Goal: Task Accomplishment & Management: Use online tool/utility

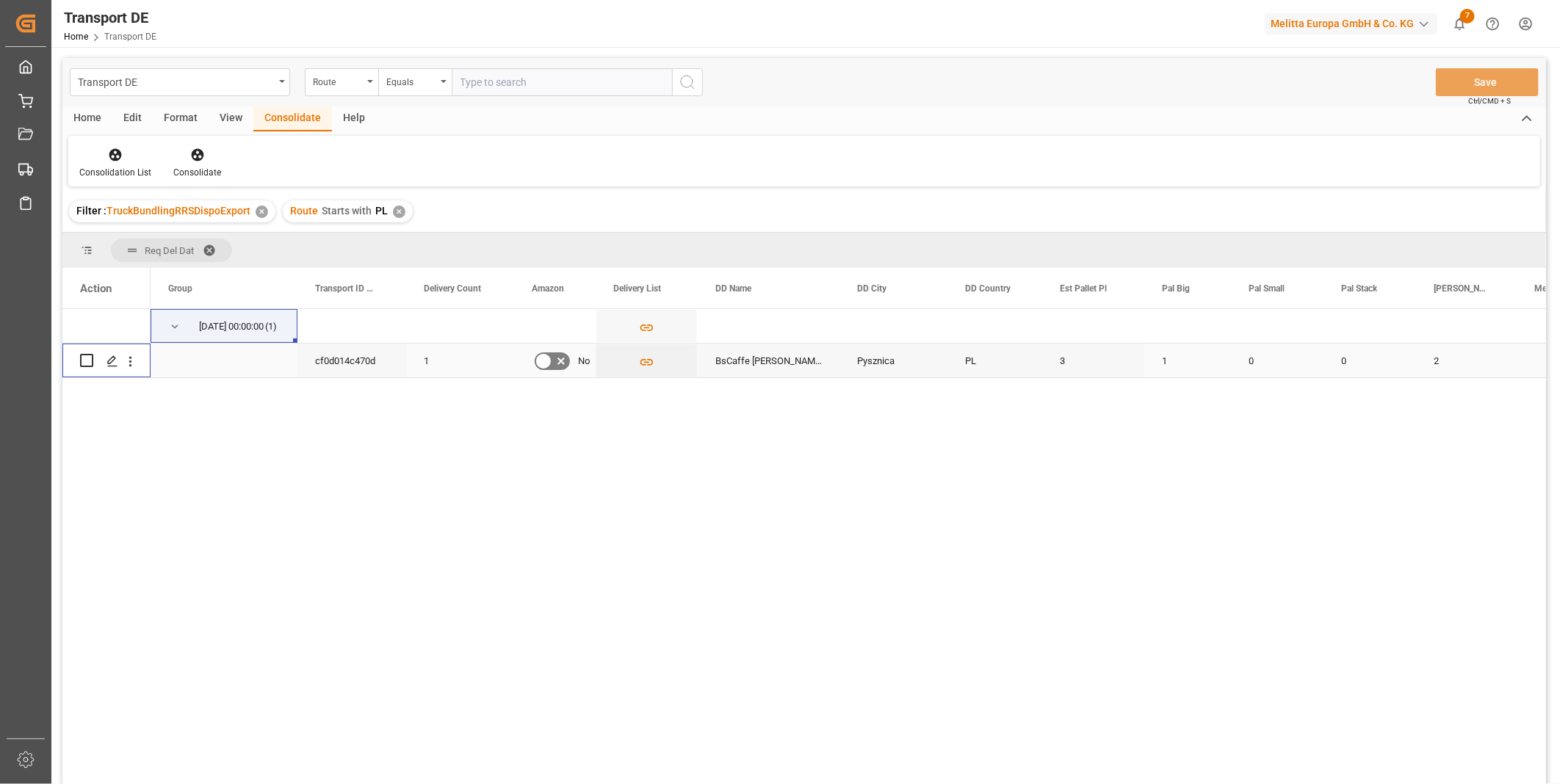
click at [89, 355] on input "Press Space to toggle row selection (unchecked)" at bounding box center [86, 360] width 13 height 13
checkbox input "true"
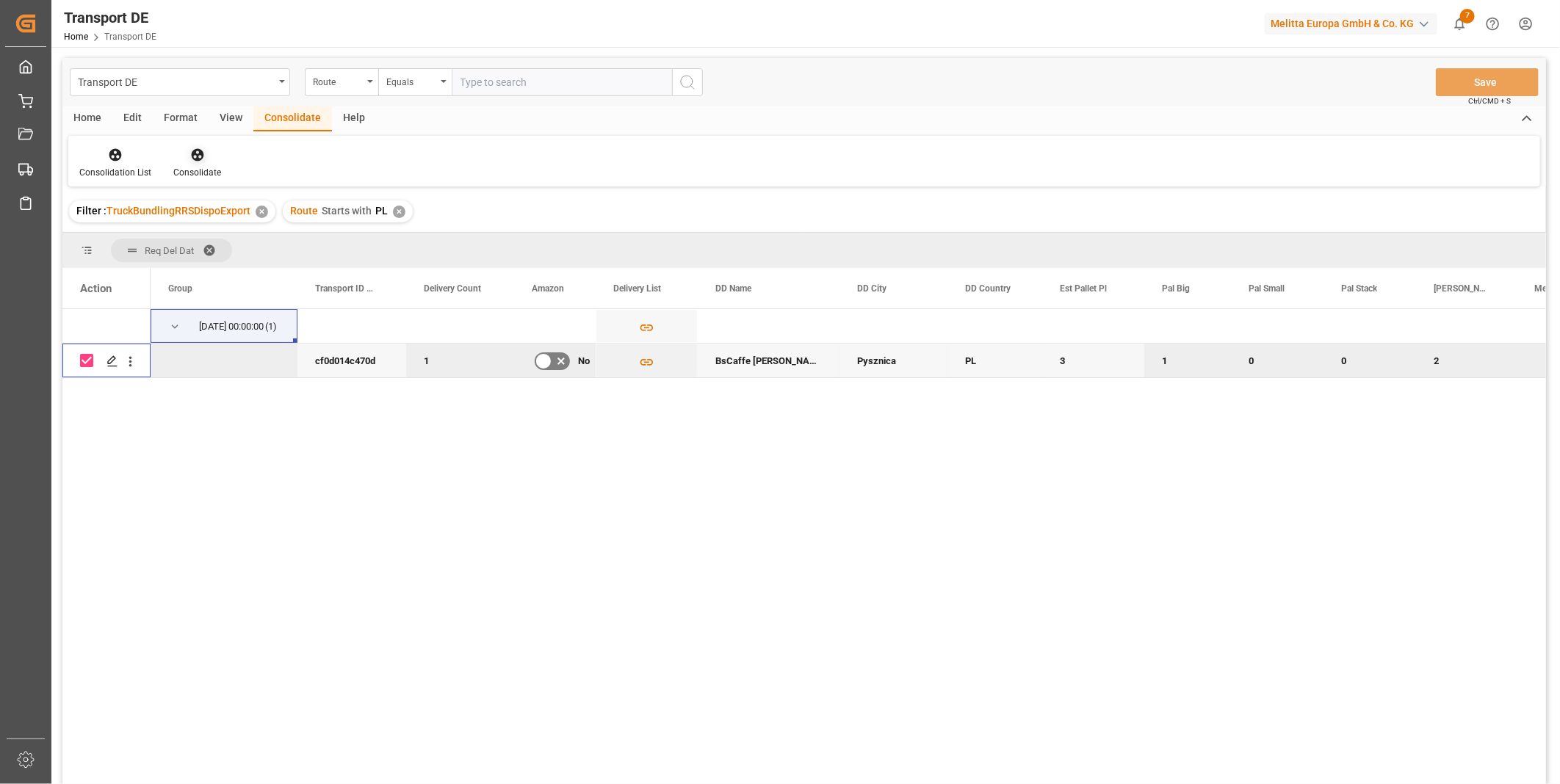
click at [200, 155] on icon at bounding box center [197, 155] width 12 height 12
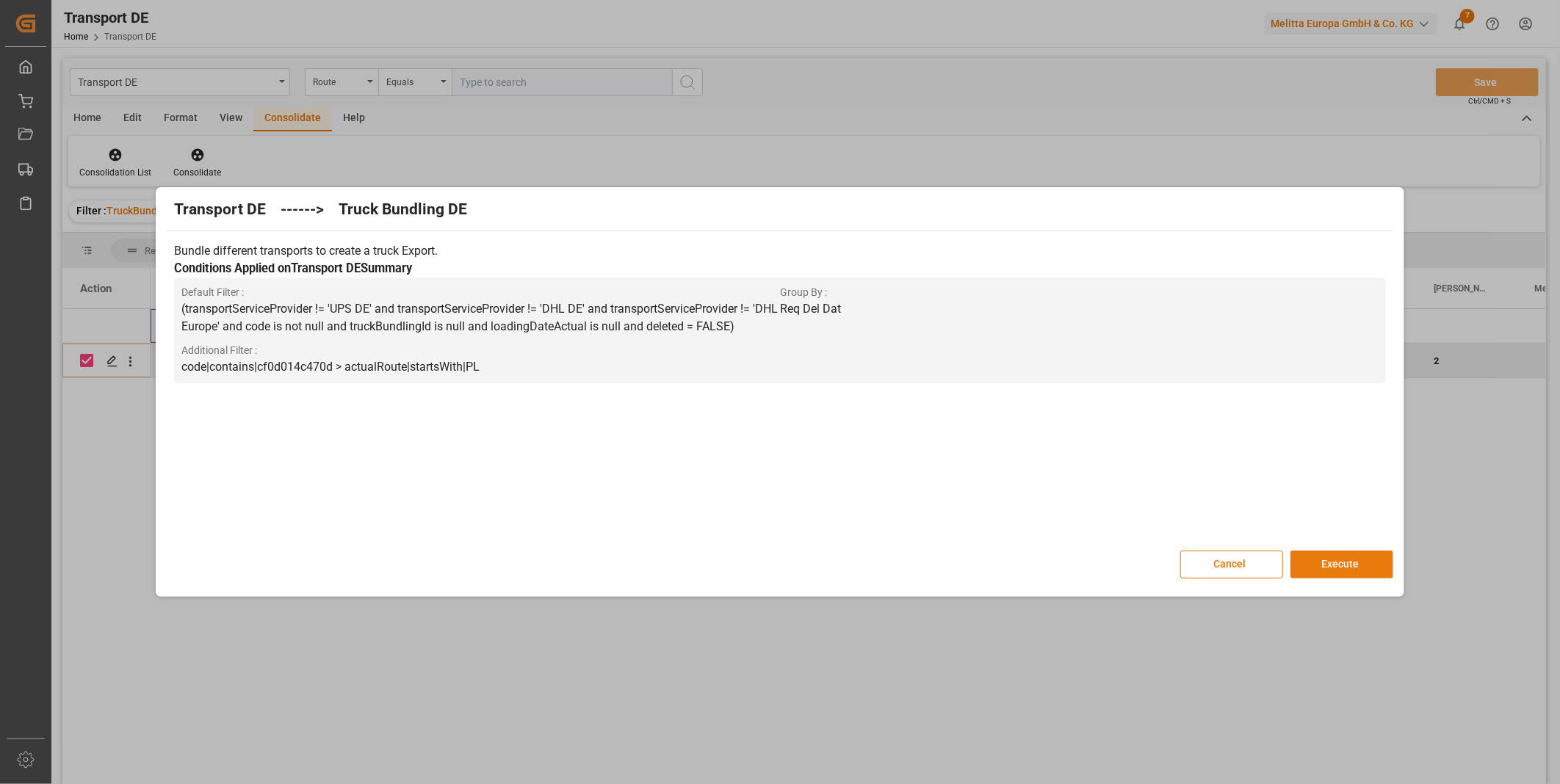
click at [1328, 555] on button "Execute" at bounding box center [1342, 565] width 103 height 28
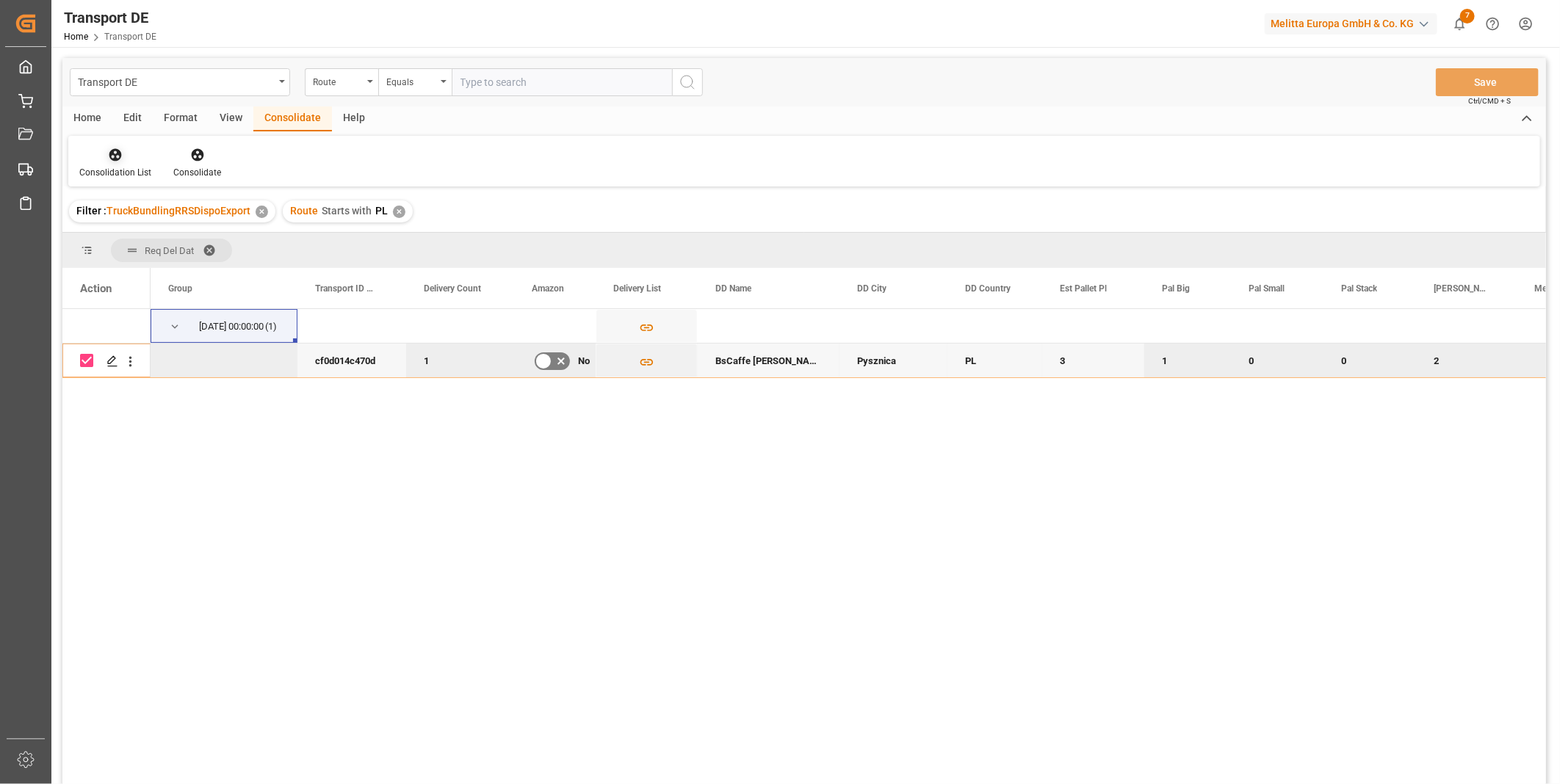
click at [118, 166] on div "Consolidation List" at bounding box center [115, 172] width 72 height 13
click at [176, 282] on div "Transport DE Route Equals Save Ctrl/CMD + S Home Edit Format View Consolidate H…" at bounding box center [804, 441] width 1484 height 765
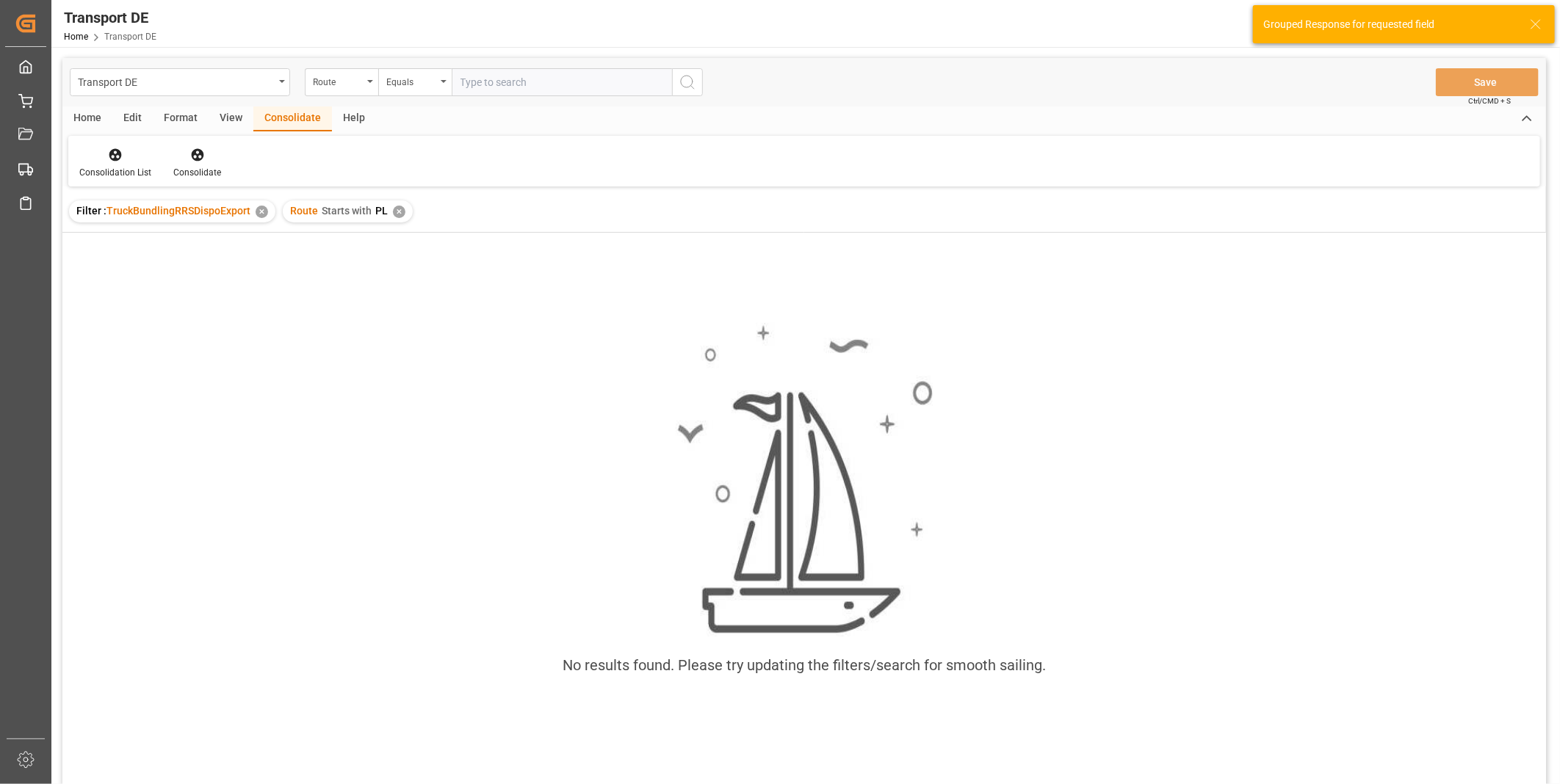
click at [393, 216] on div "✕" at bounding box center [399, 212] width 12 height 12
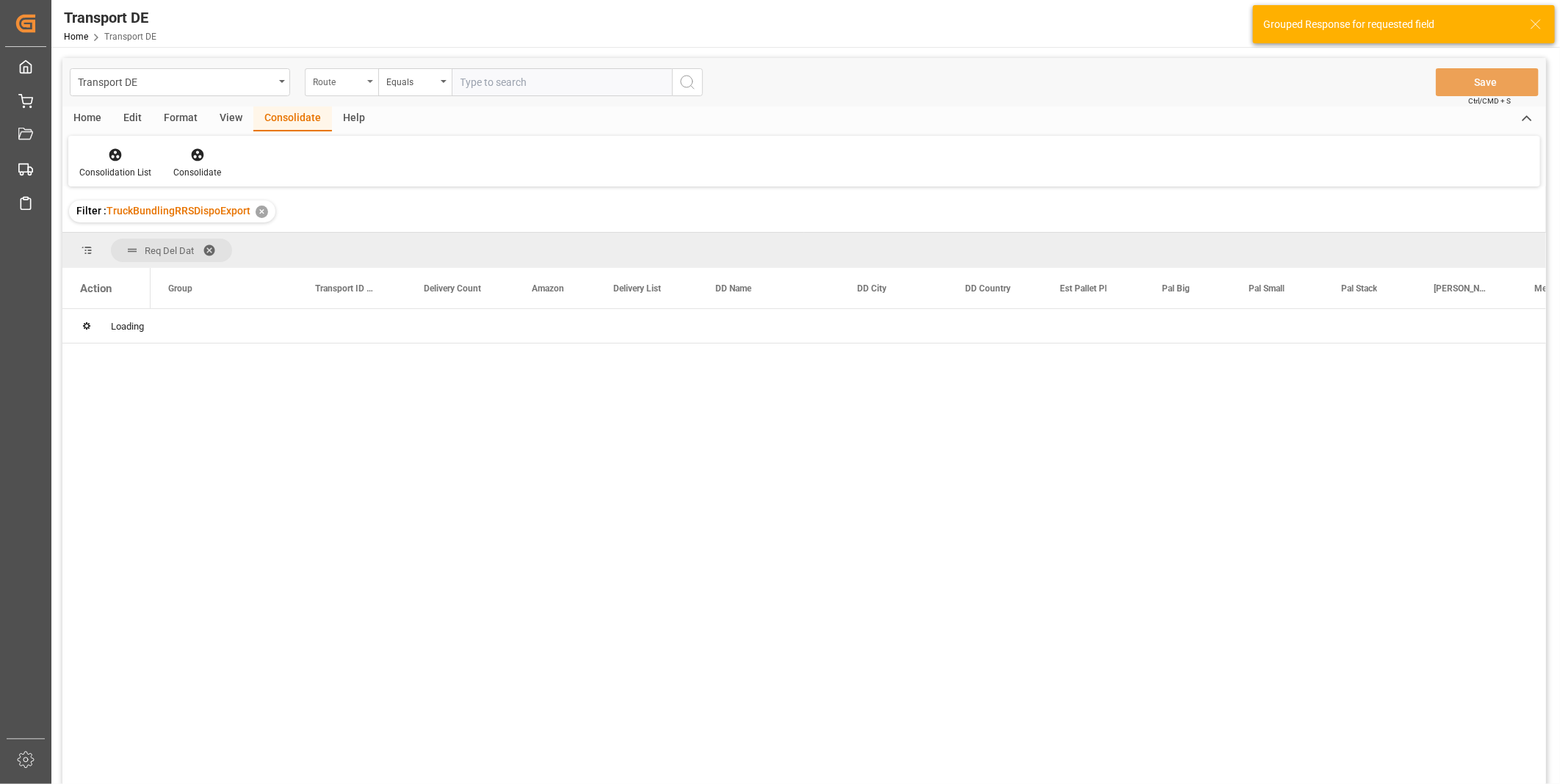
click at [344, 88] on div "Route" at bounding box center [337, 81] width 50 height 17
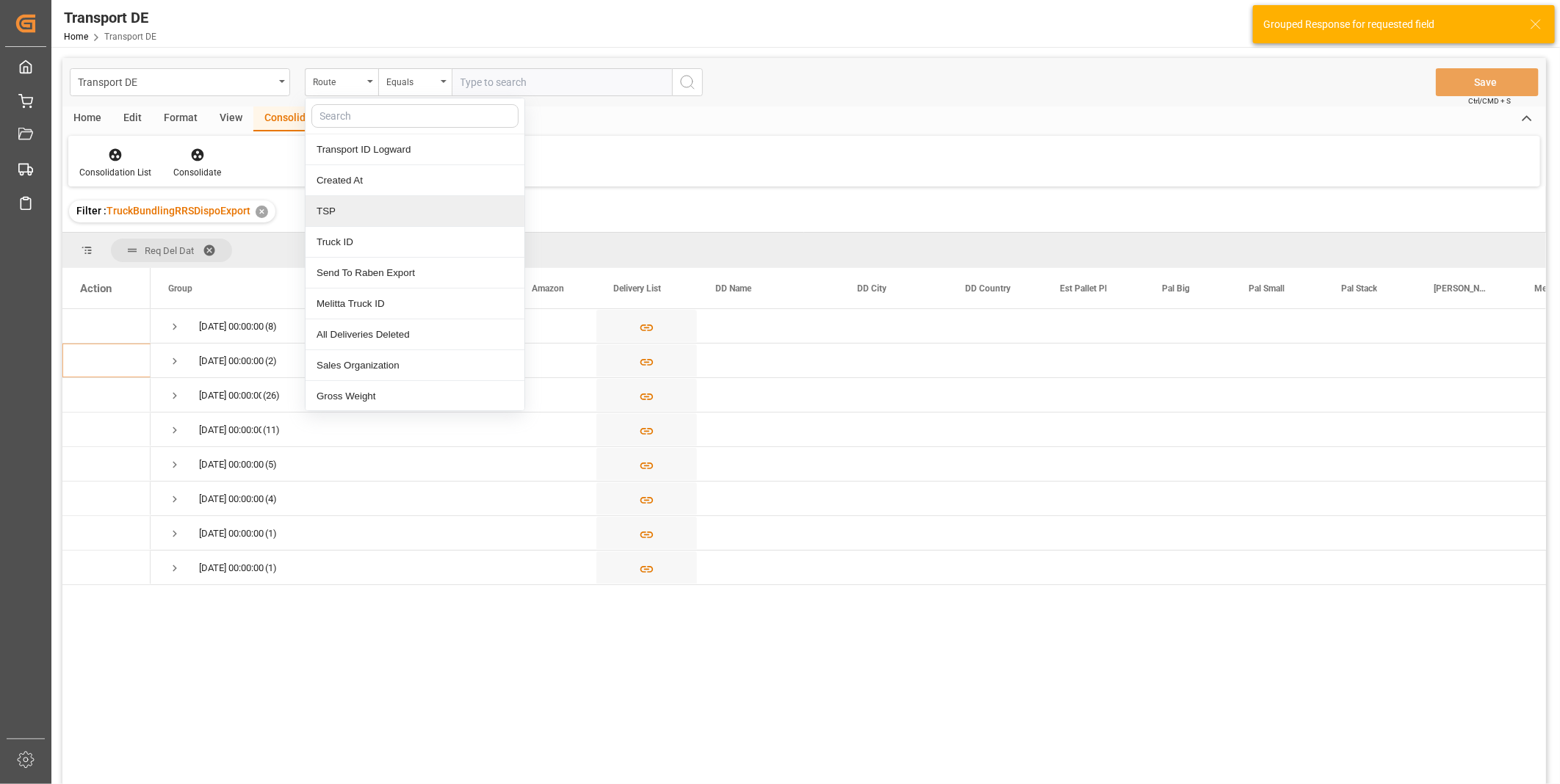
click at [368, 220] on div "TSP" at bounding box center [415, 211] width 219 height 31
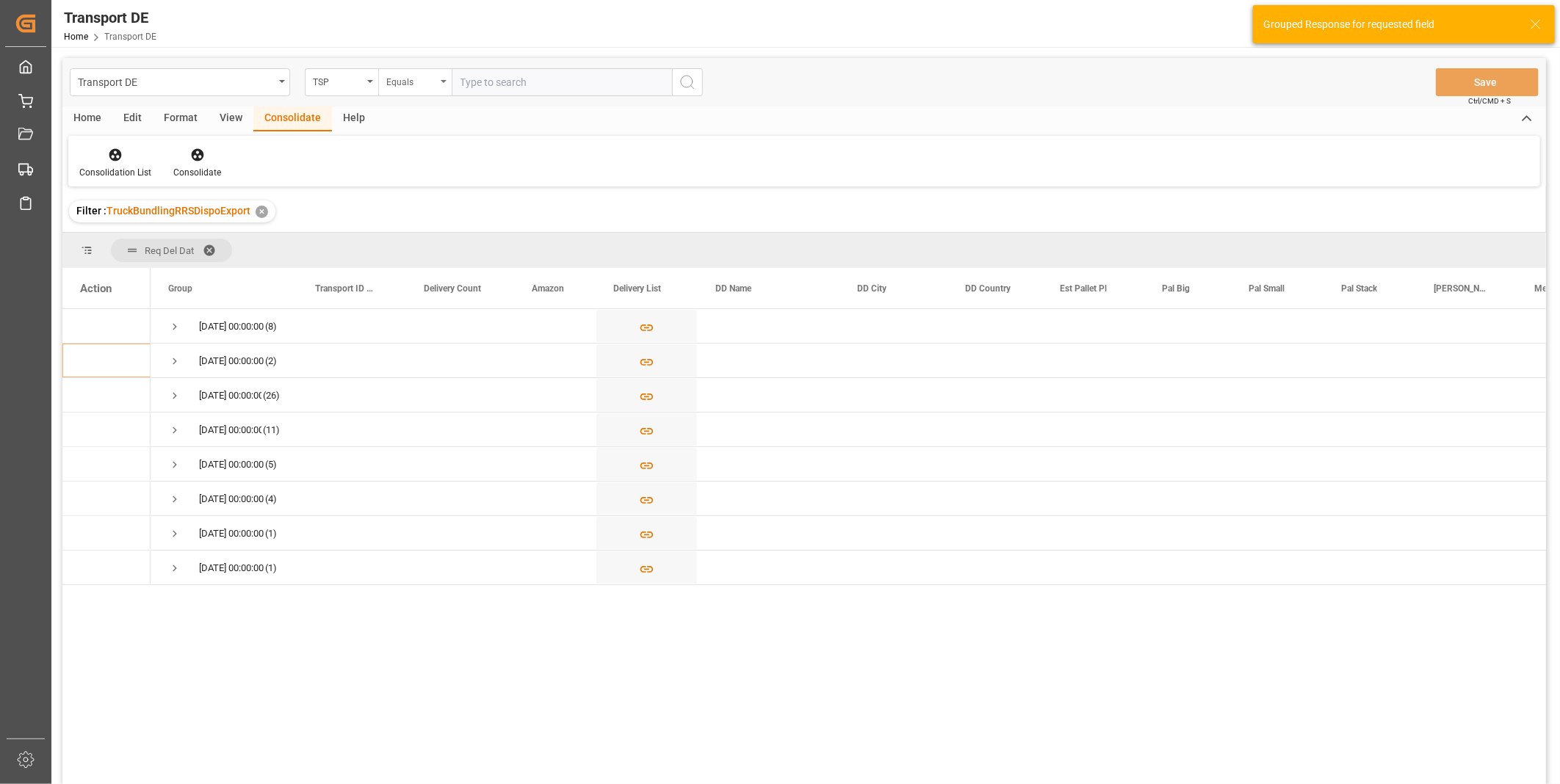
click at [407, 84] on div "Equals" at bounding box center [411, 81] width 50 height 17
click at [422, 244] on div "Starts with" at bounding box center [489, 242] width 219 height 31
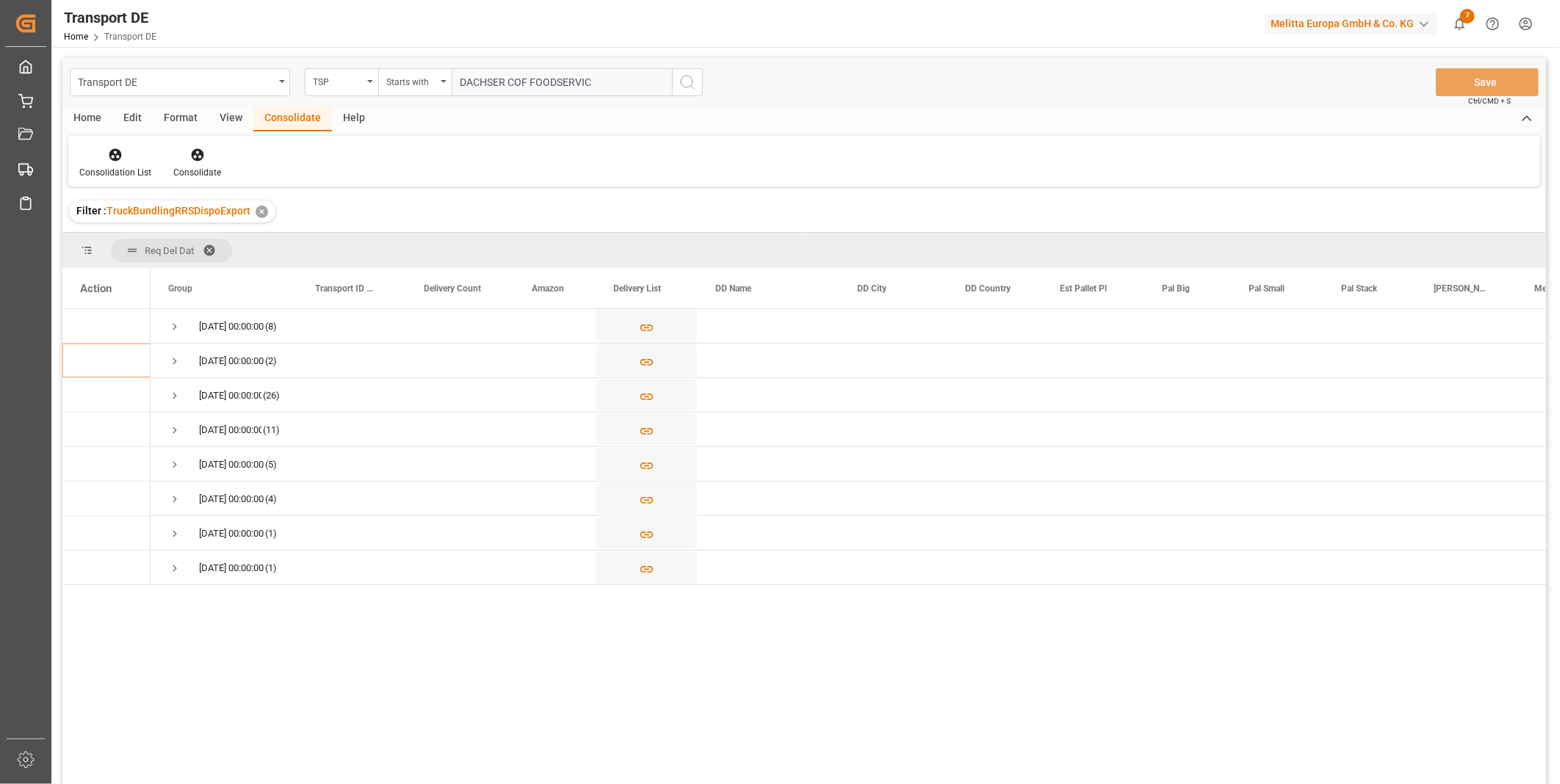
type input "DACHSER COF FOODSERVICE"
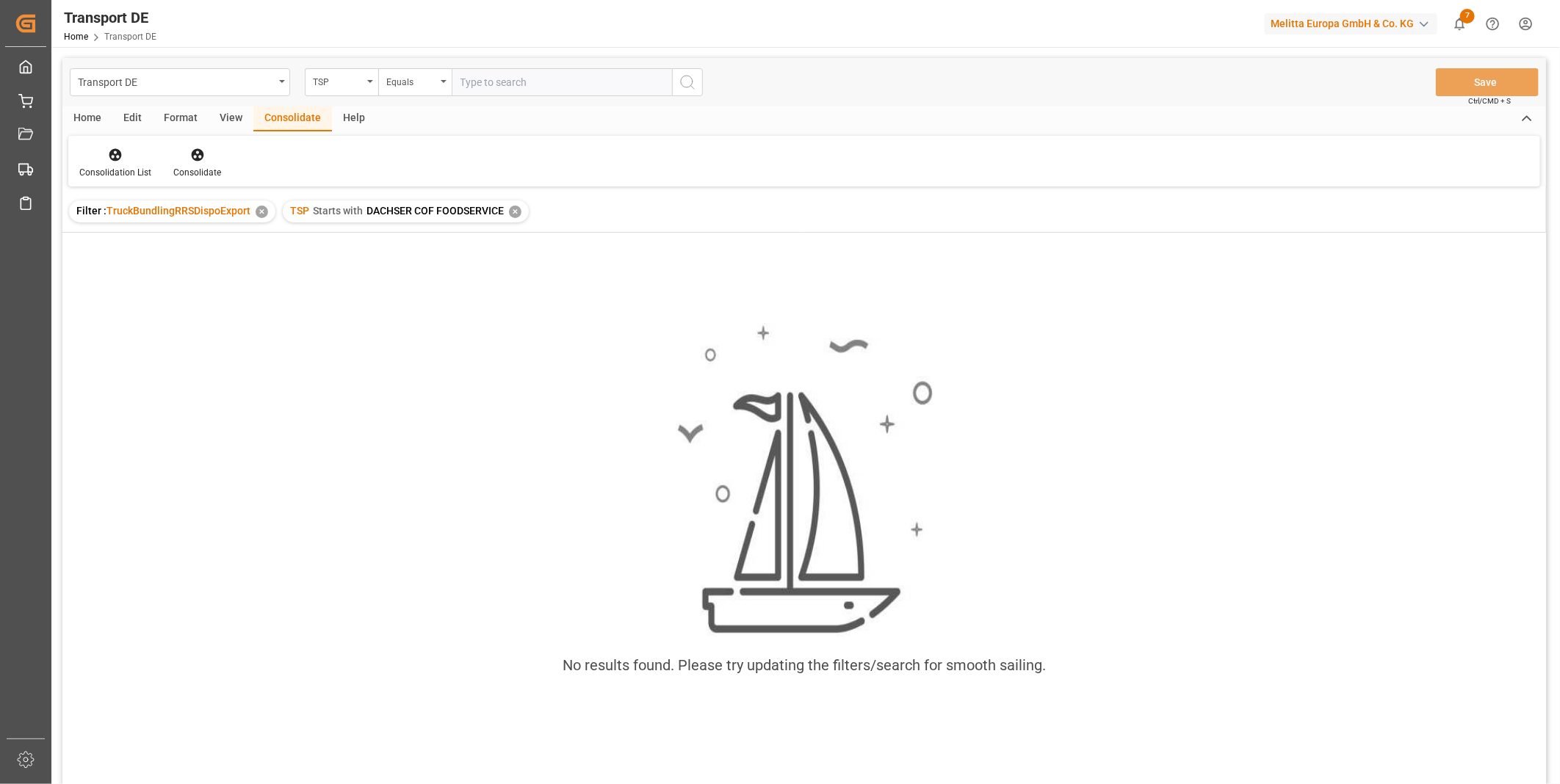
click at [515, 210] on div "✕" at bounding box center [515, 212] width 12 height 12
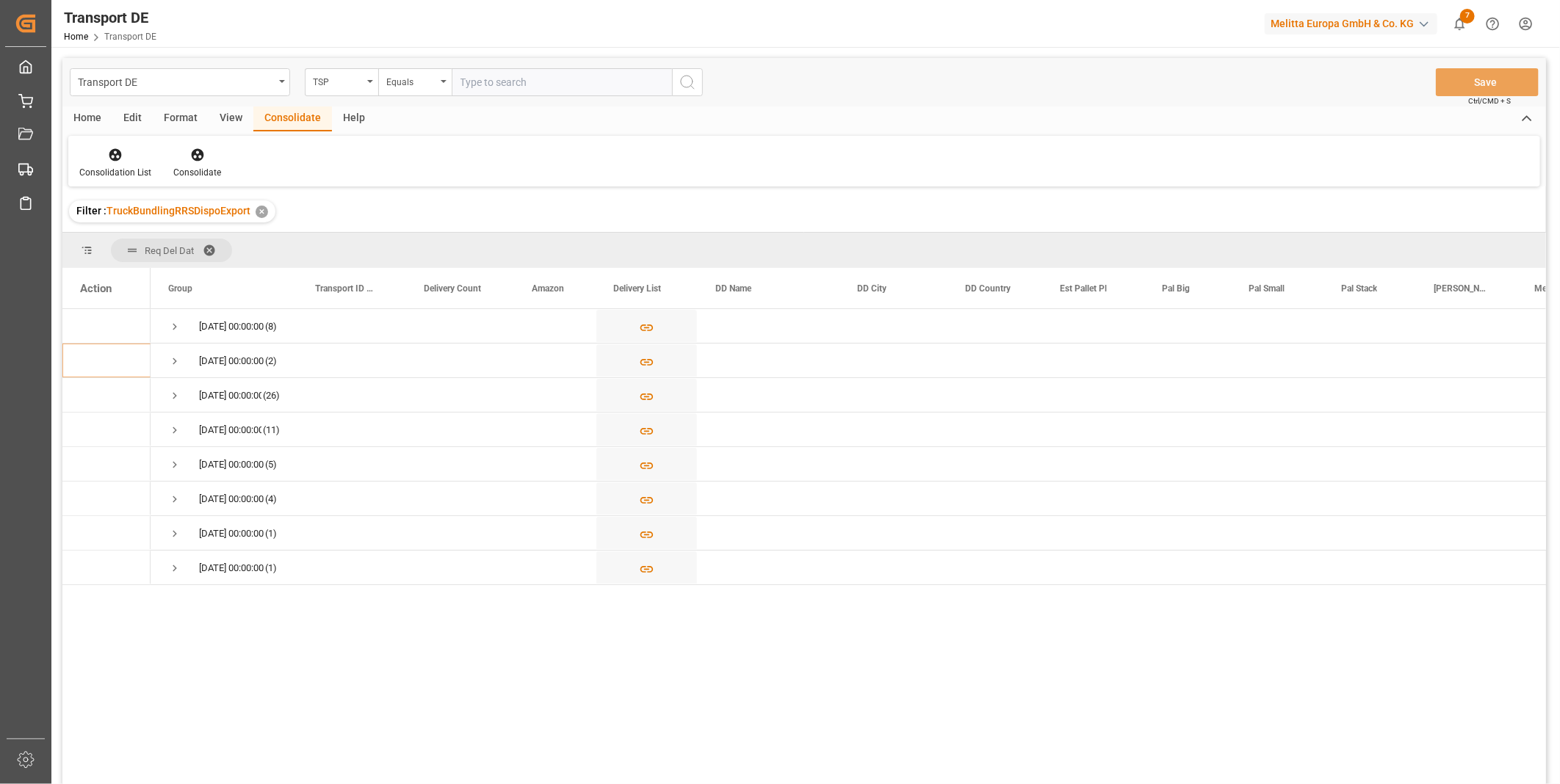
drag, startPoint x: 473, startPoint y: 57, endPoint x: 466, endPoint y: 69, distance: 13.9
click at [472, 57] on div "Transport DE TSP Equals Save Ctrl/CMD + S Home Edit Format View Consolidate Hel…" at bounding box center [804, 524] width 1506 height 954
click at [466, 69] on input "text" at bounding box center [561, 82] width 220 height 28
type input "DACHSER COF FOODSERVICE"
click at [180, 324] on span "Press SPACE to select this row." at bounding box center [174, 326] width 13 height 13
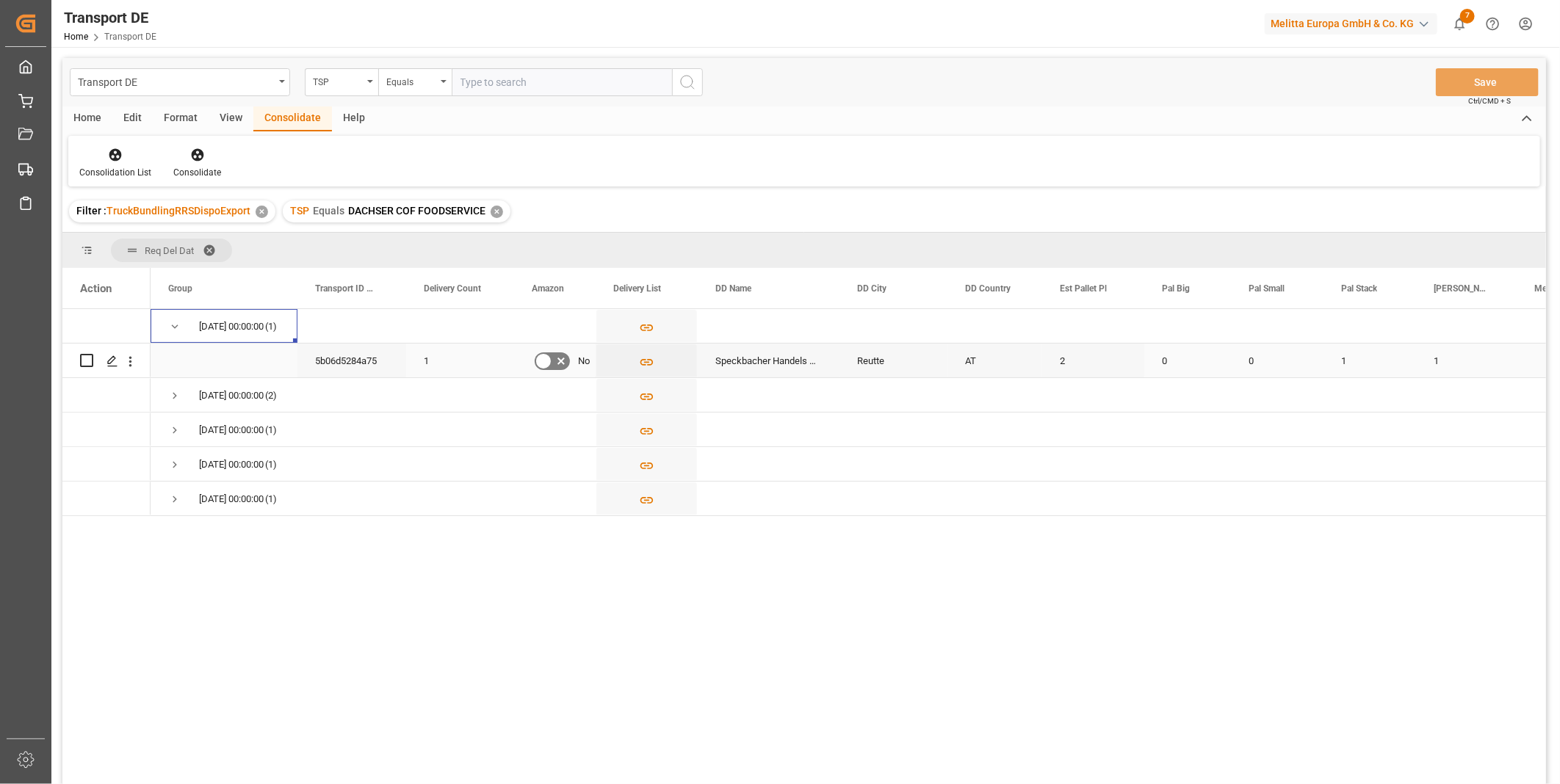
click at [89, 357] on input "Press Space to toggle row selection (unchecked)" at bounding box center [86, 360] width 13 height 13
checkbox input "true"
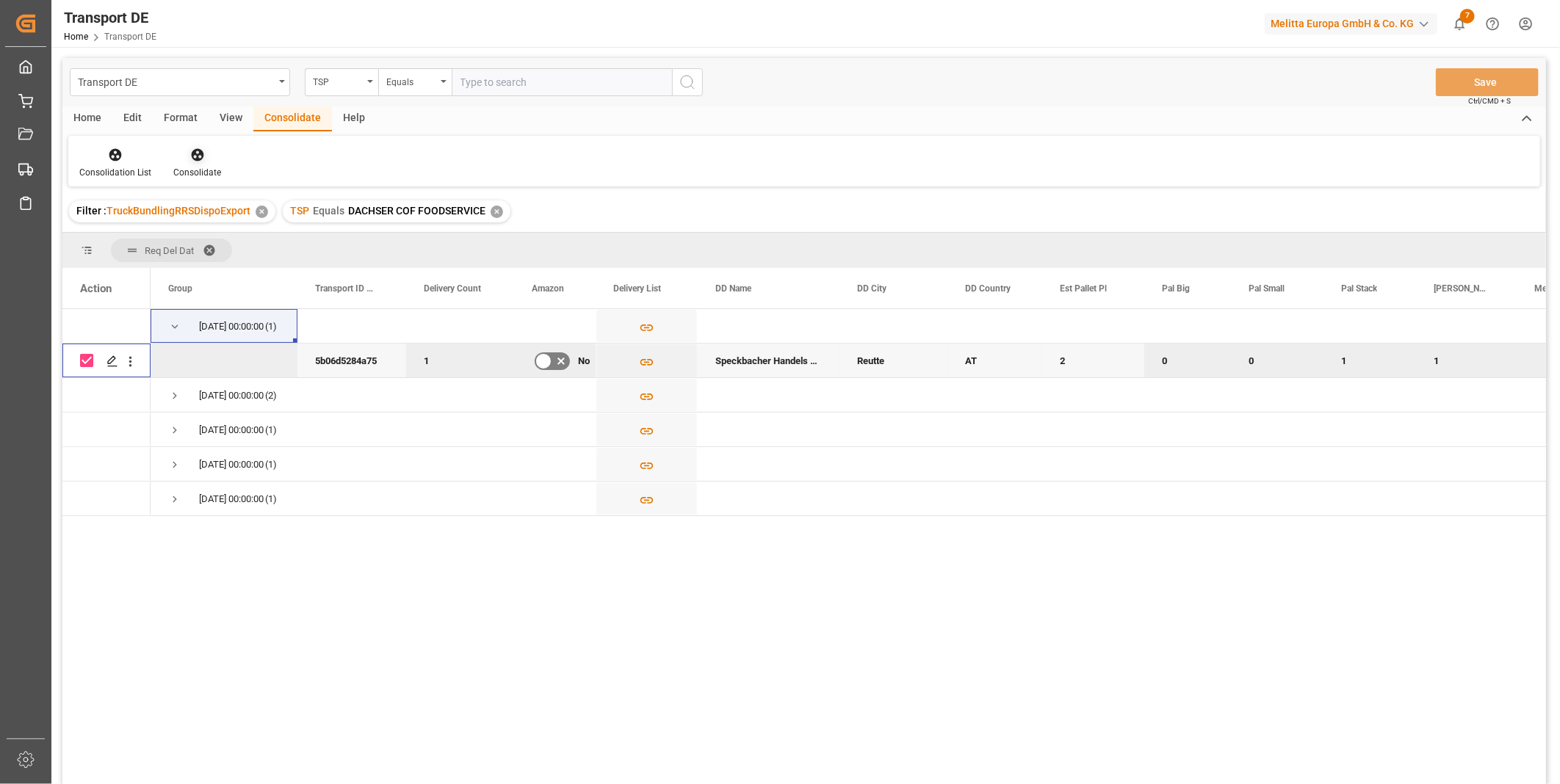
click at [203, 175] on div "Consolidate" at bounding box center [197, 172] width 47 height 13
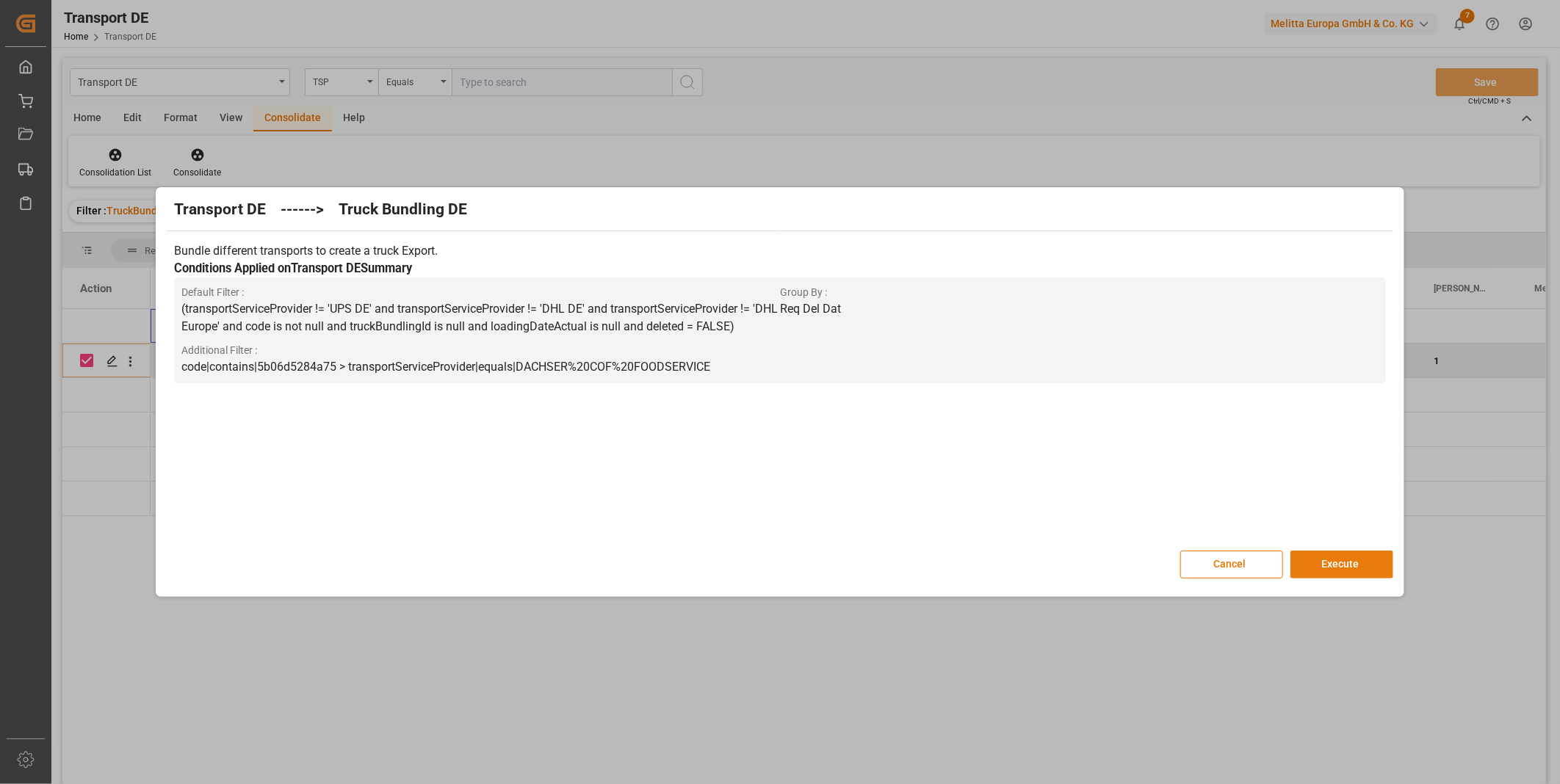
click at [1311, 556] on button "Execute" at bounding box center [1342, 565] width 103 height 28
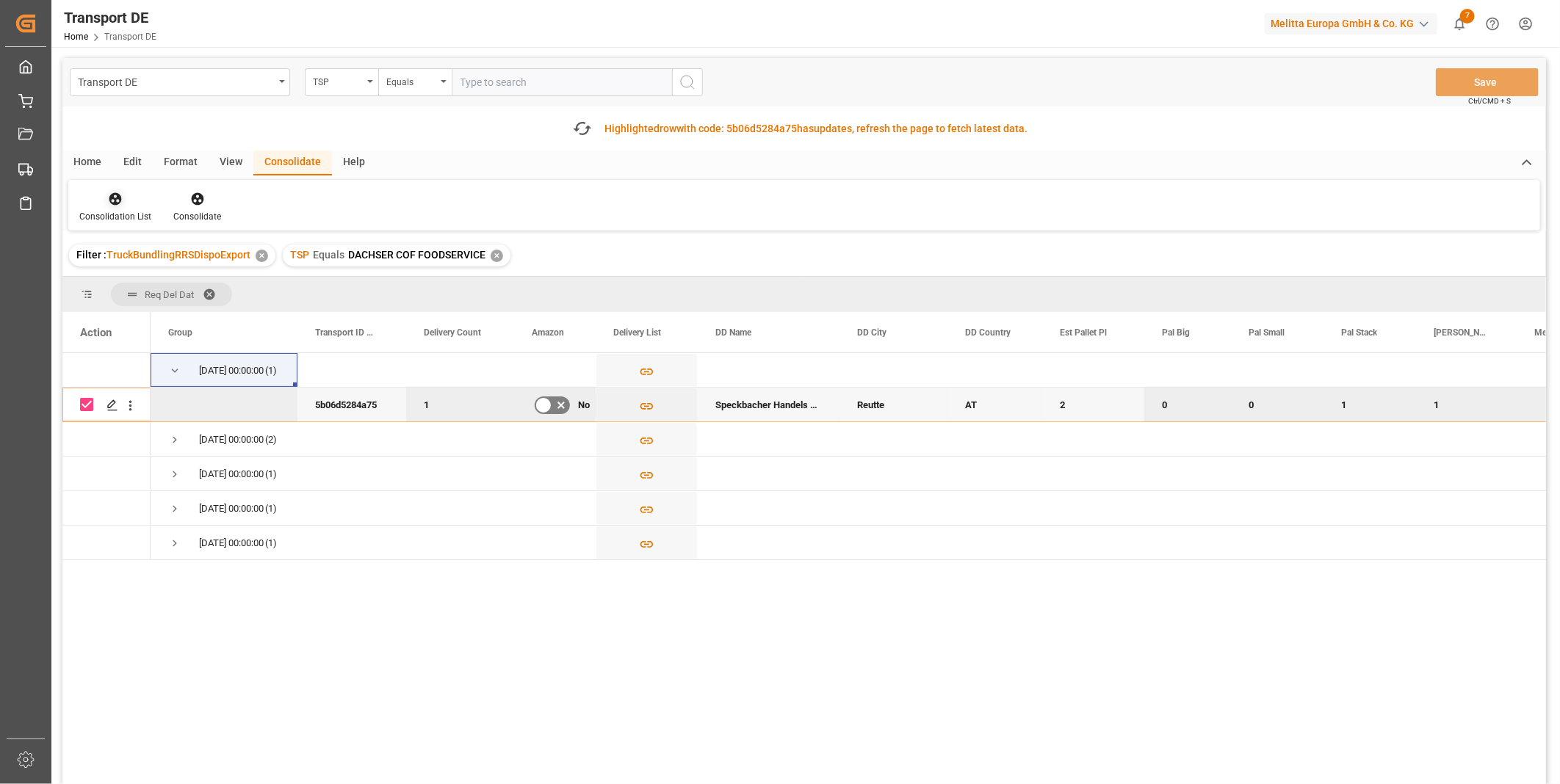
click at [96, 203] on div at bounding box center [115, 199] width 72 height 16
click at [231, 312] on div "Transport DE TSP Equals Save Ctrl/CMD + S Fetch latest updates Highlighted row …" at bounding box center [804, 462] width 1484 height 809
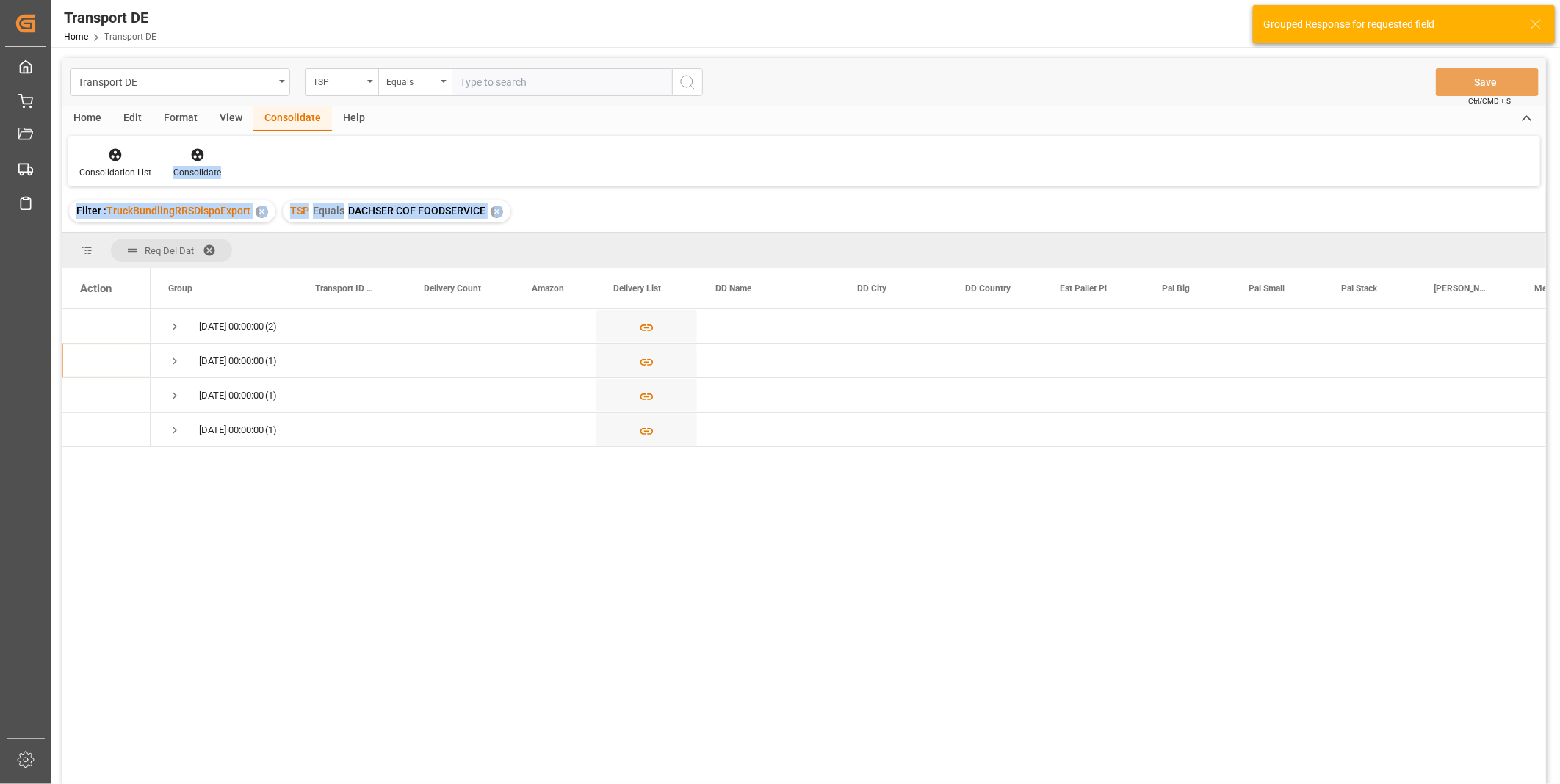
drag, startPoint x: 231, startPoint y: 312, endPoint x: 174, endPoint y: 322, distance: 57.9
click at [174, 322] on span "Press SPACE to select this row." at bounding box center [174, 326] width 13 height 13
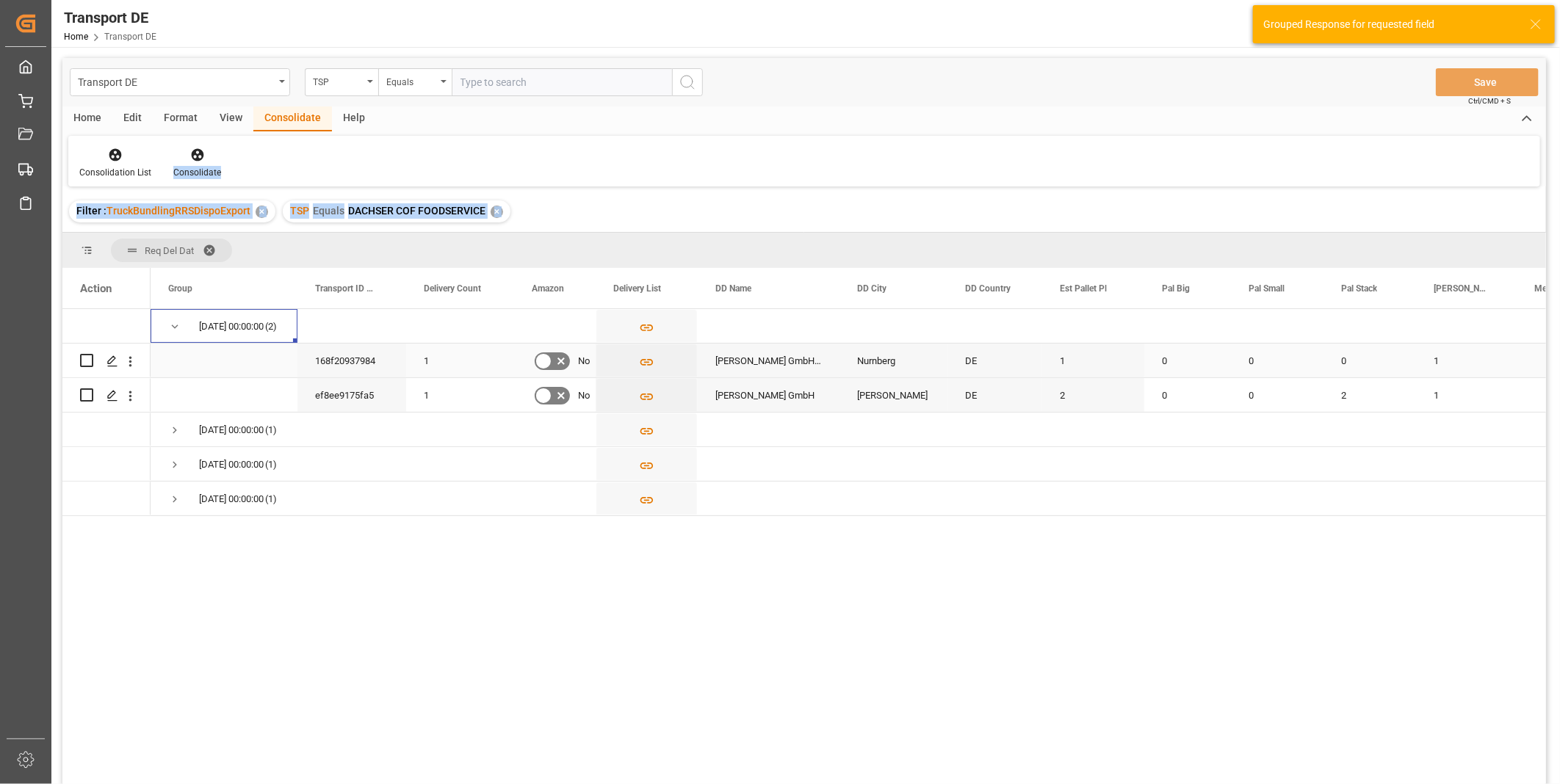
click at [86, 357] on input "Press Space to toggle row selection (unchecked)" at bounding box center [86, 360] width 13 height 13
checkbox input "true"
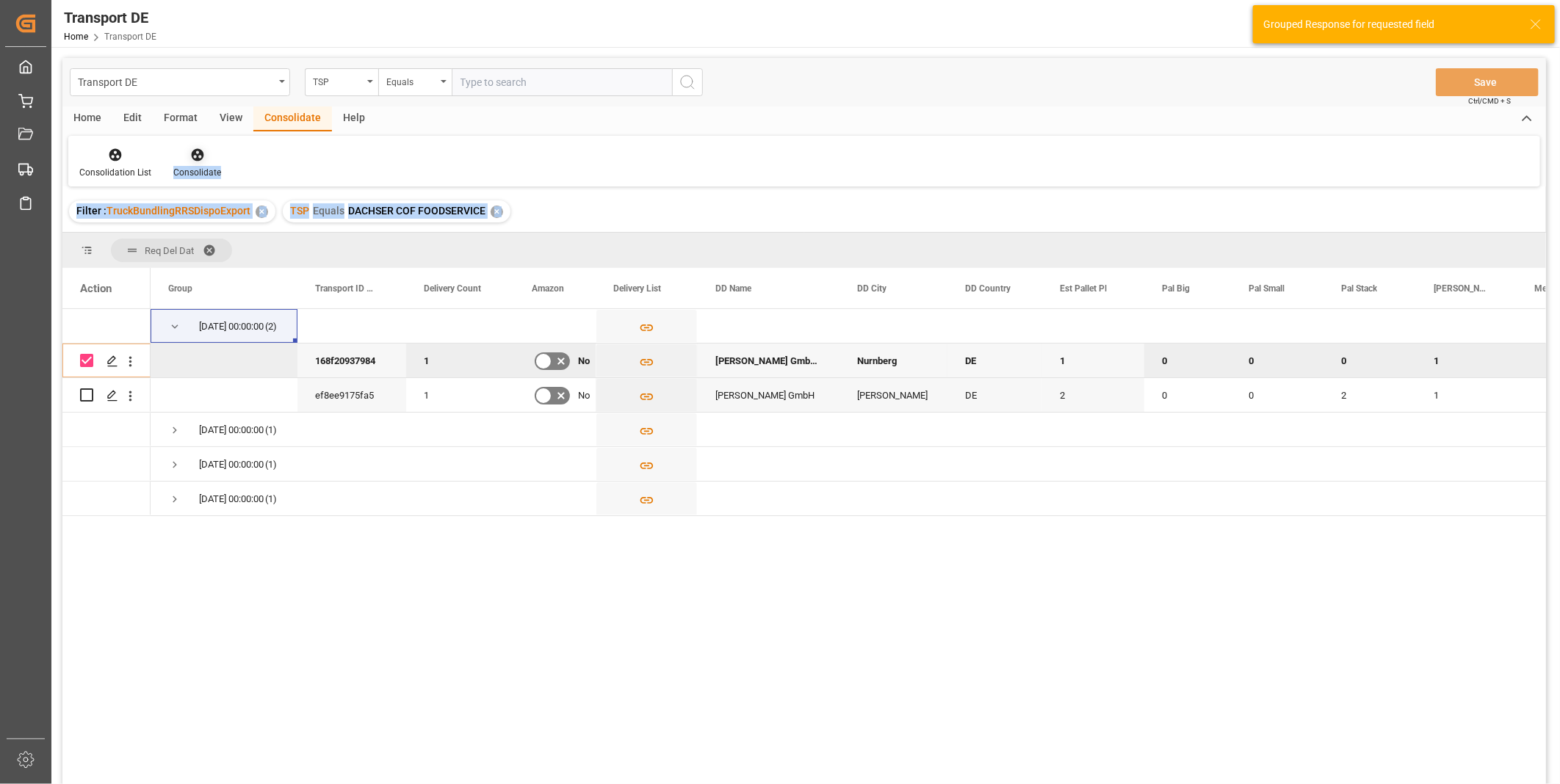
click at [184, 154] on div at bounding box center [197, 155] width 47 height 16
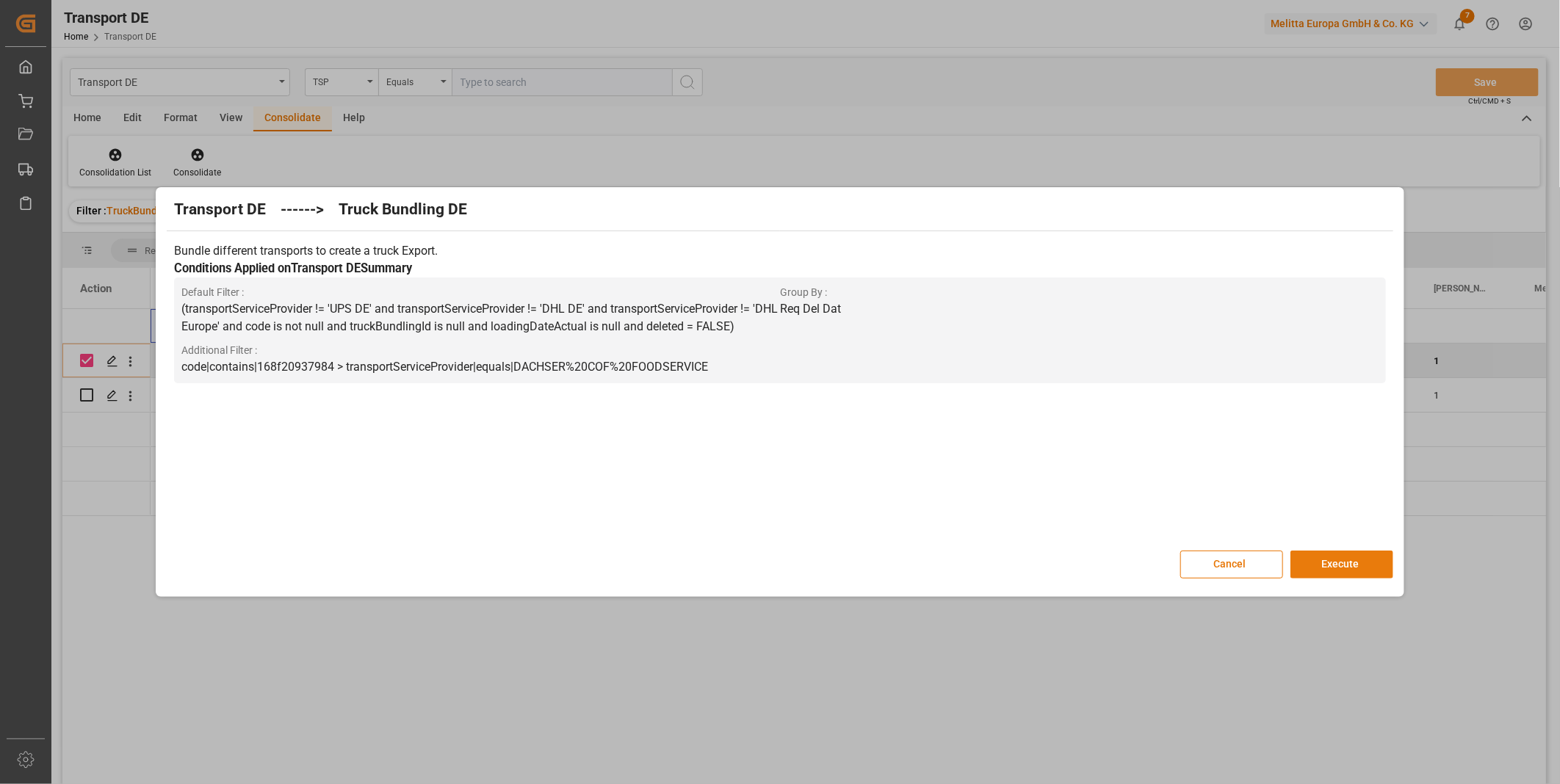
drag, startPoint x: 1338, startPoint y: 585, endPoint x: 1338, endPoint y: 577, distance: 8.0
click at [1338, 584] on div "Transport DE ------> Truck Bundling DE Bundle different transports to create a …" at bounding box center [780, 392] width 1241 height 402
click at [1338, 577] on button "Execute" at bounding box center [1342, 565] width 103 height 28
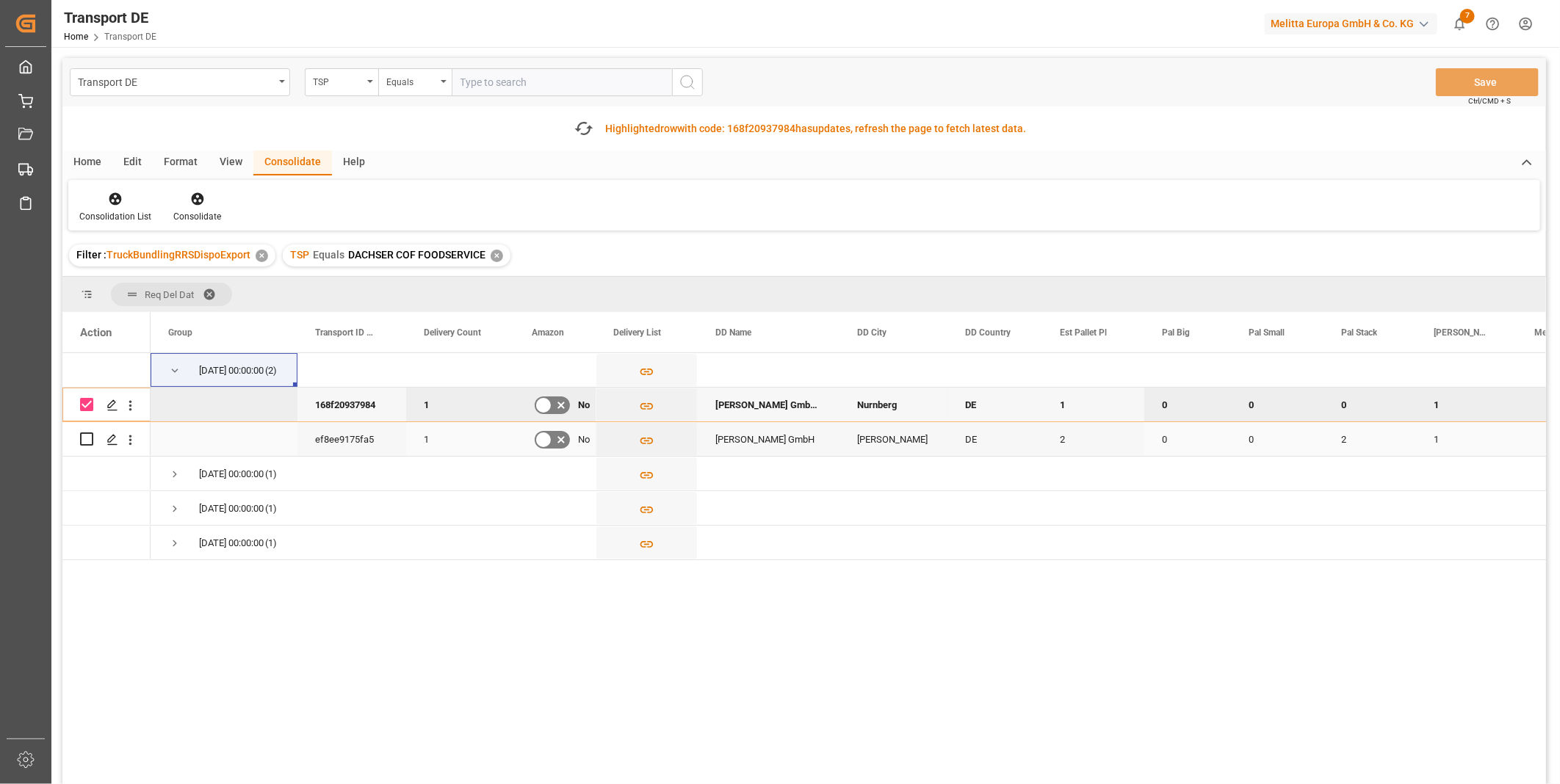
click at [83, 437] on input "Press Space to toggle row selection (unchecked)" at bounding box center [86, 439] width 13 height 13
checkbox input "true"
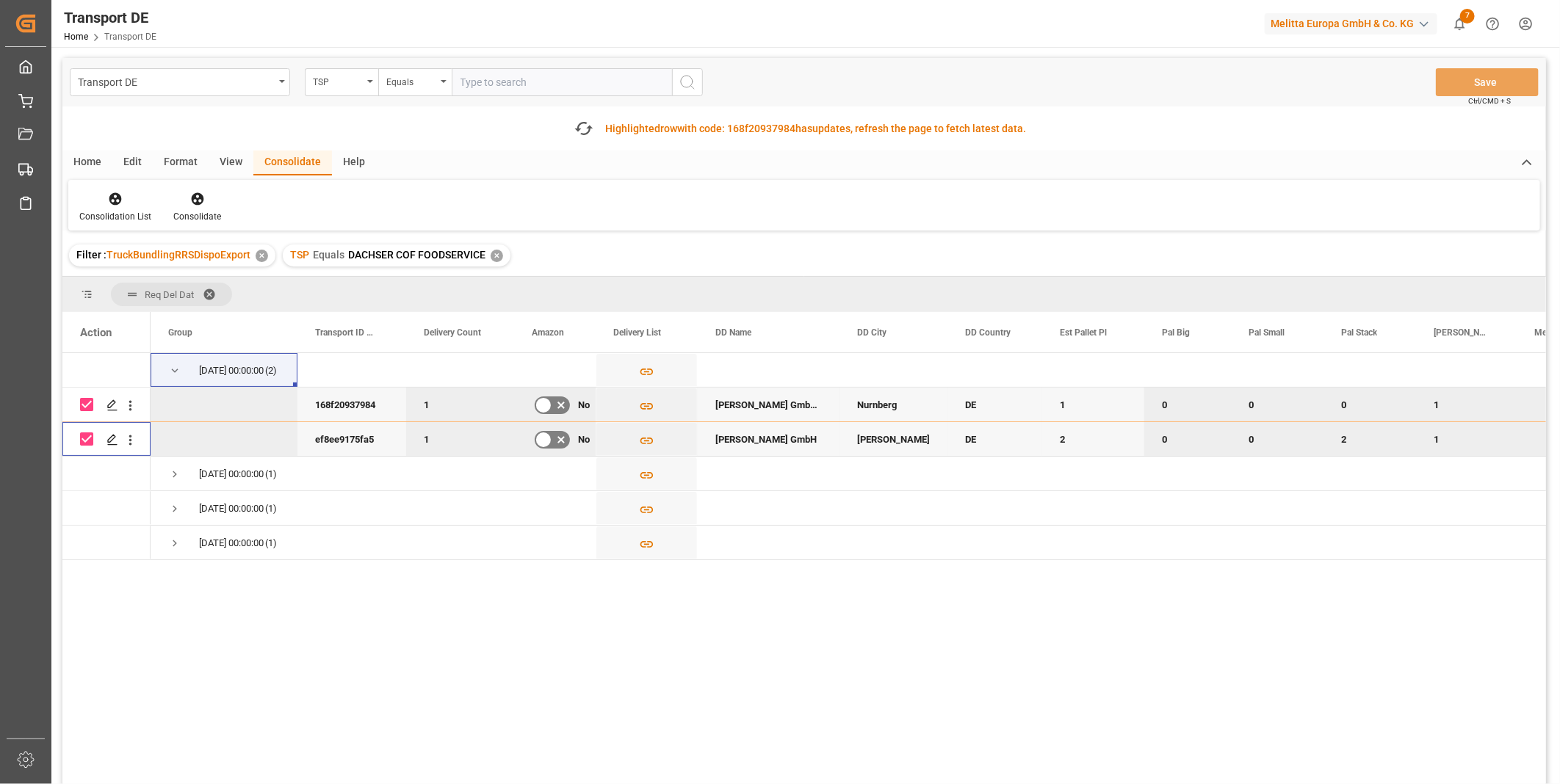
click at [86, 406] on input "Press Space to toggle row selection (checked)" at bounding box center [86, 404] width 13 height 13
checkbox input "false"
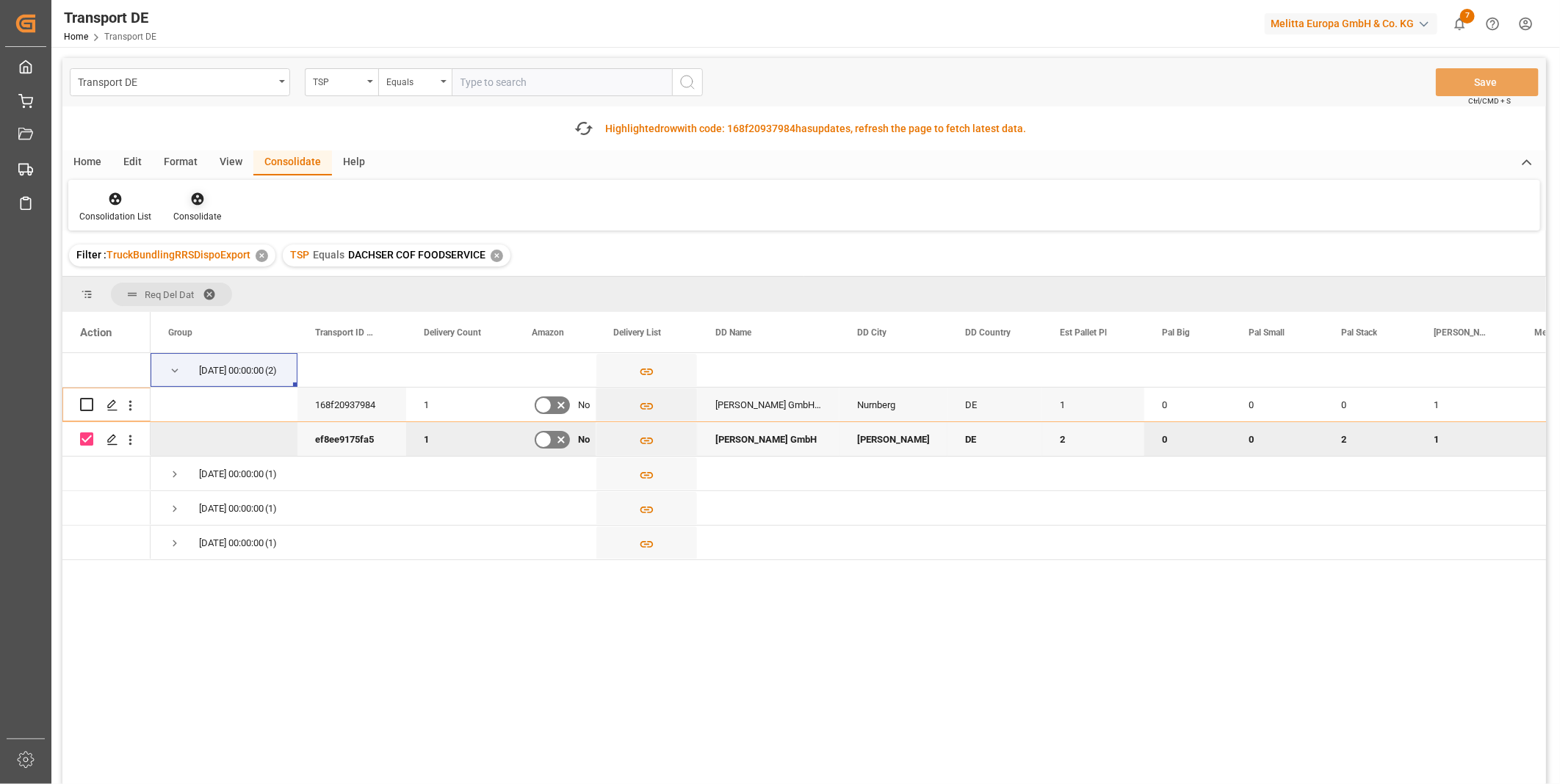
click at [187, 211] on div "Consolidate" at bounding box center [197, 216] width 47 height 13
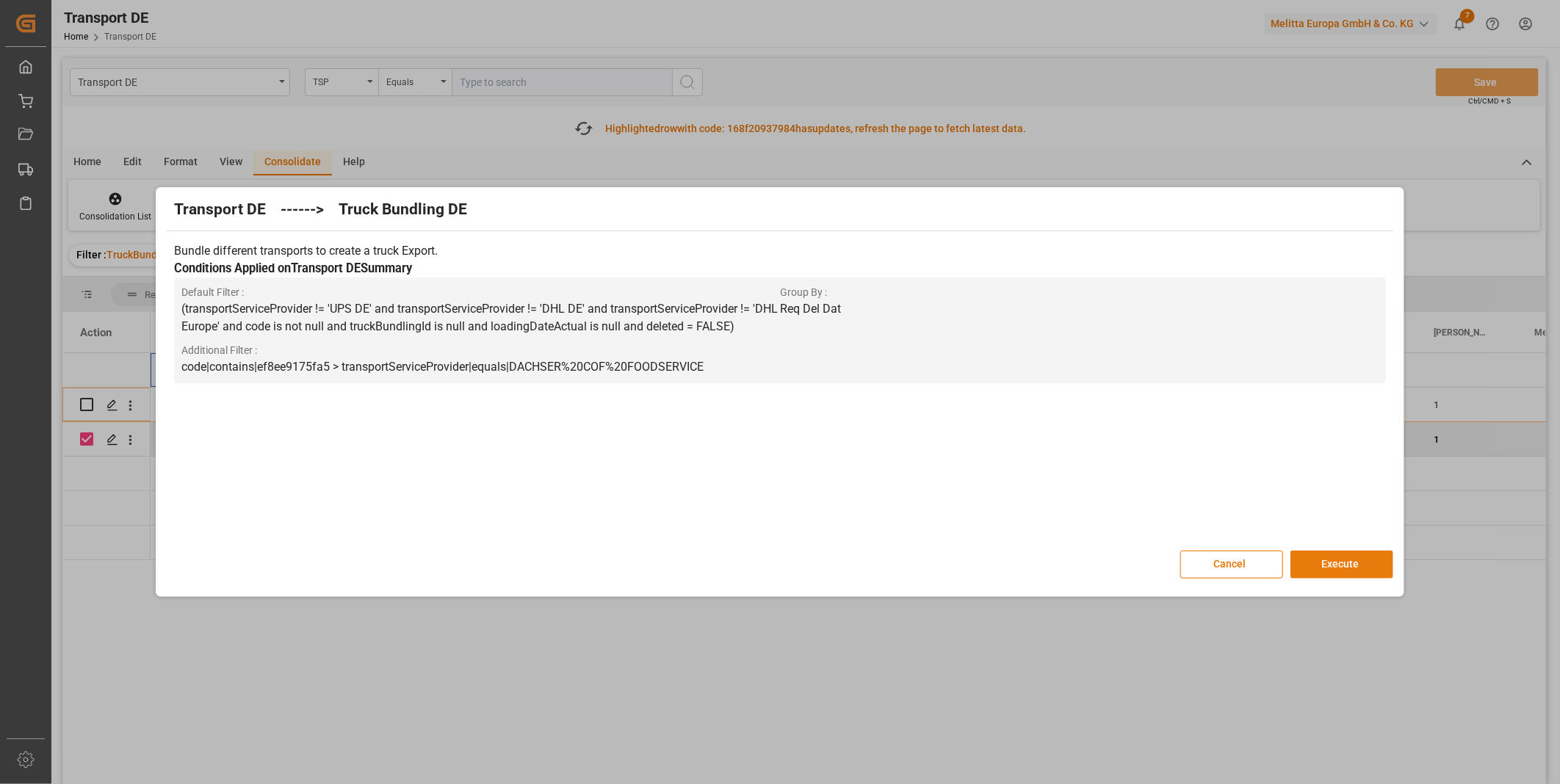
click at [1331, 571] on button "Execute" at bounding box center [1342, 565] width 103 height 28
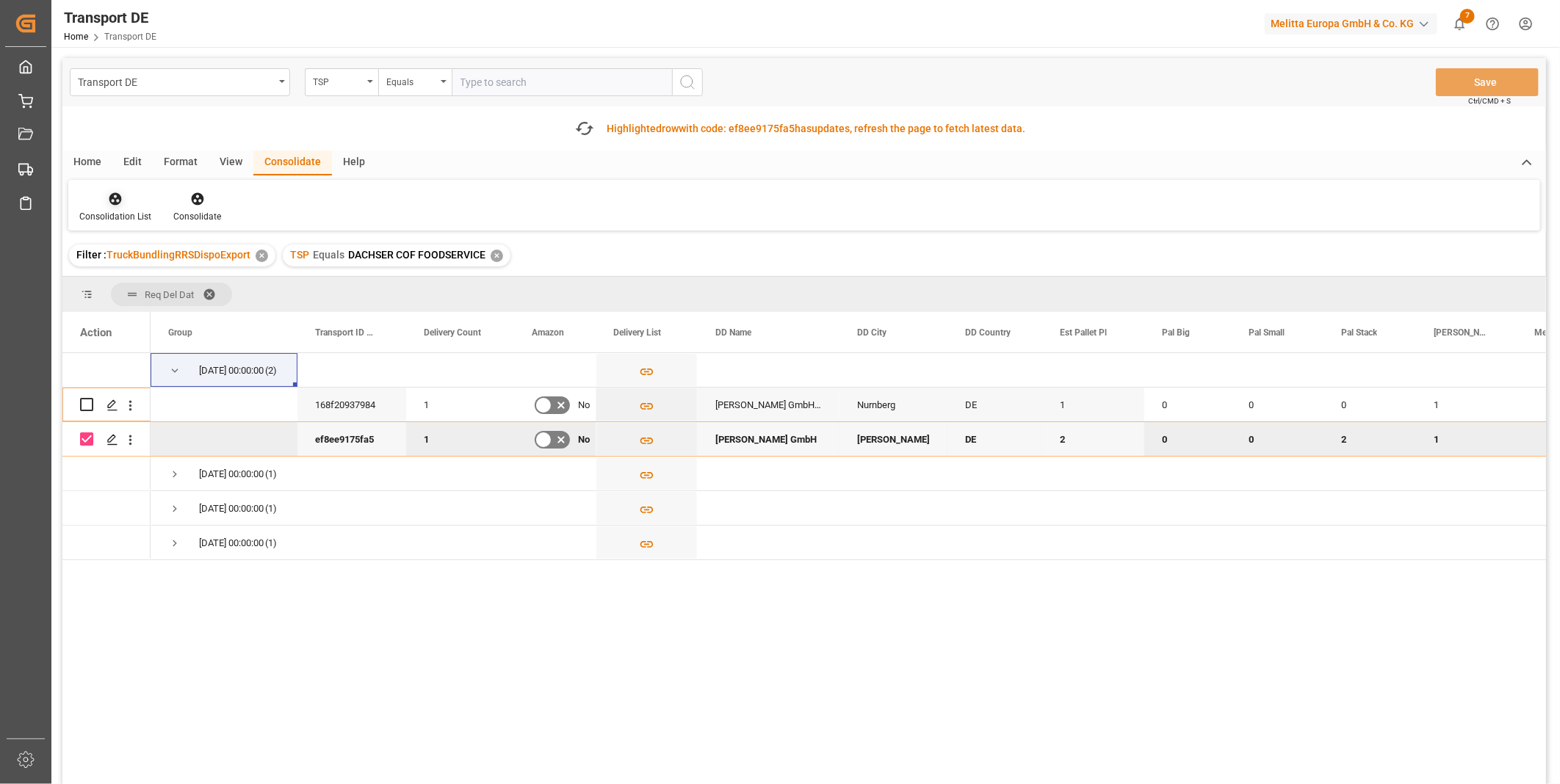
click at [133, 202] on div at bounding box center [115, 199] width 72 height 16
click at [182, 301] on div "Transport DE TSP Equals Save Ctrl/CMD + S Fetch latest updates Highlighted row …" at bounding box center [804, 462] width 1484 height 809
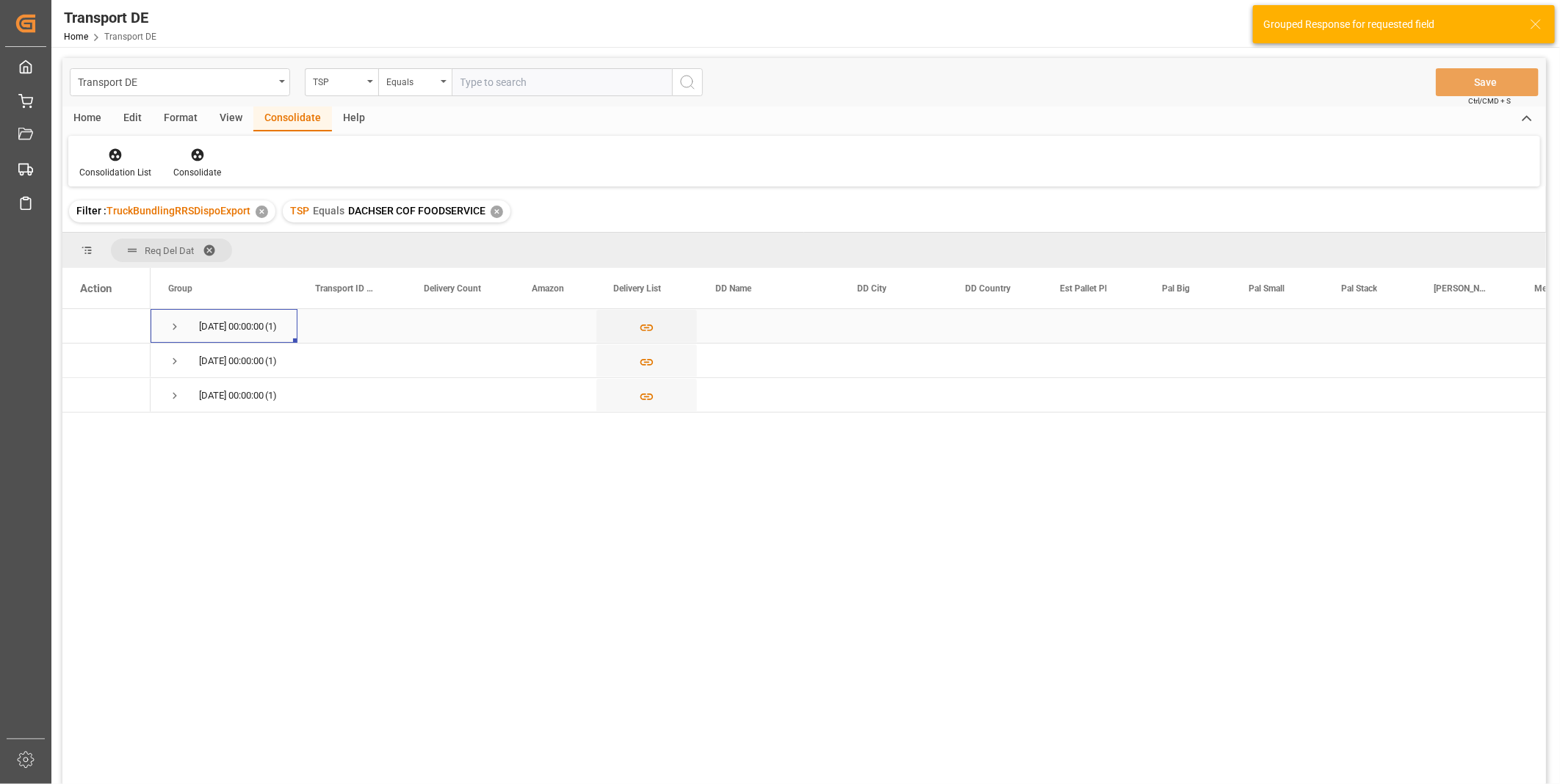
click at [173, 325] on span "Press SPACE to select this row." at bounding box center [174, 326] width 13 height 13
click at [81, 361] on input "Press Space to toggle row selection (unchecked)" at bounding box center [86, 360] width 13 height 13
checkbox input "true"
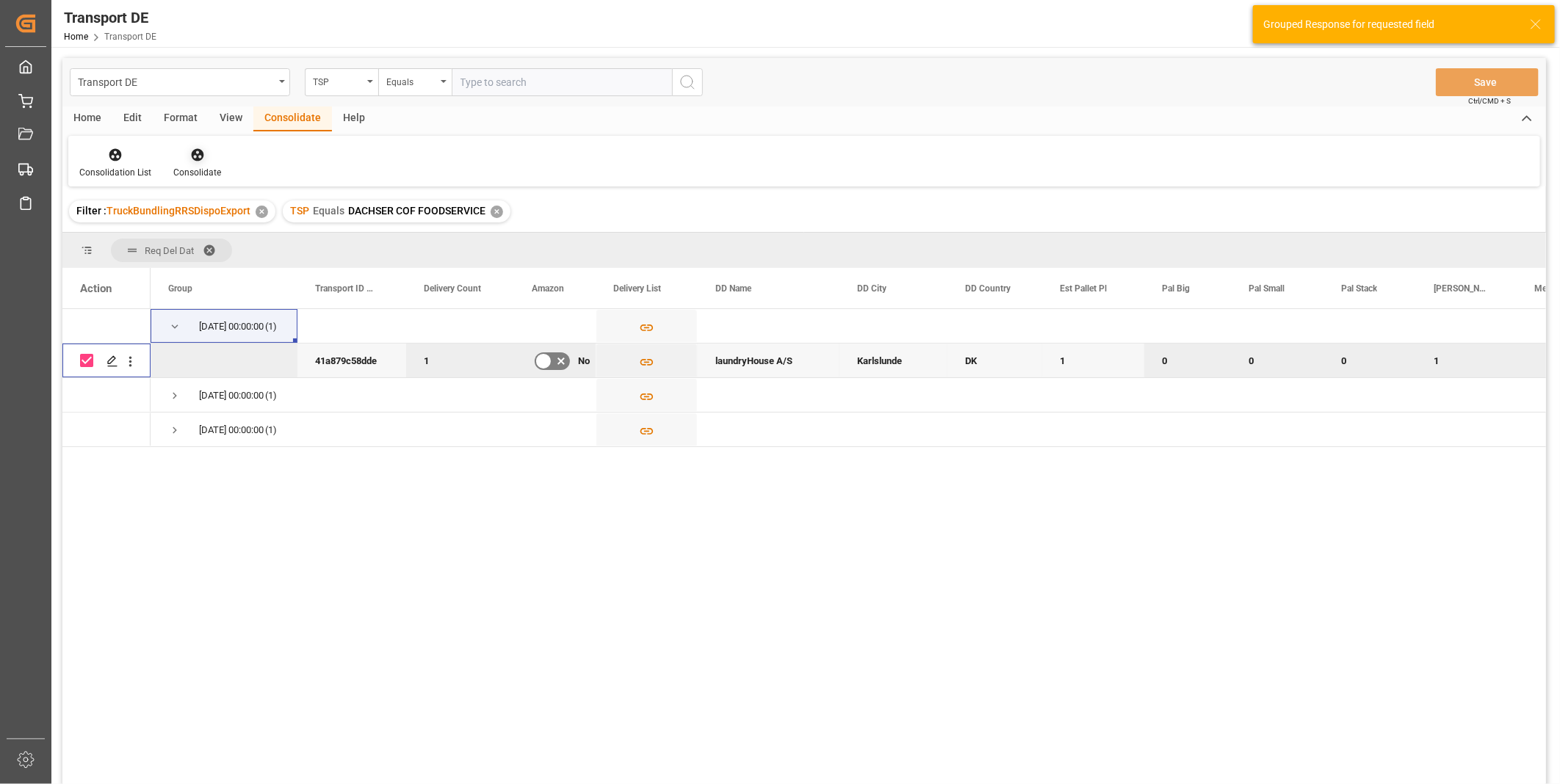
click at [191, 169] on div "Consolidate" at bounding box center [197, 172] width 47 height 13
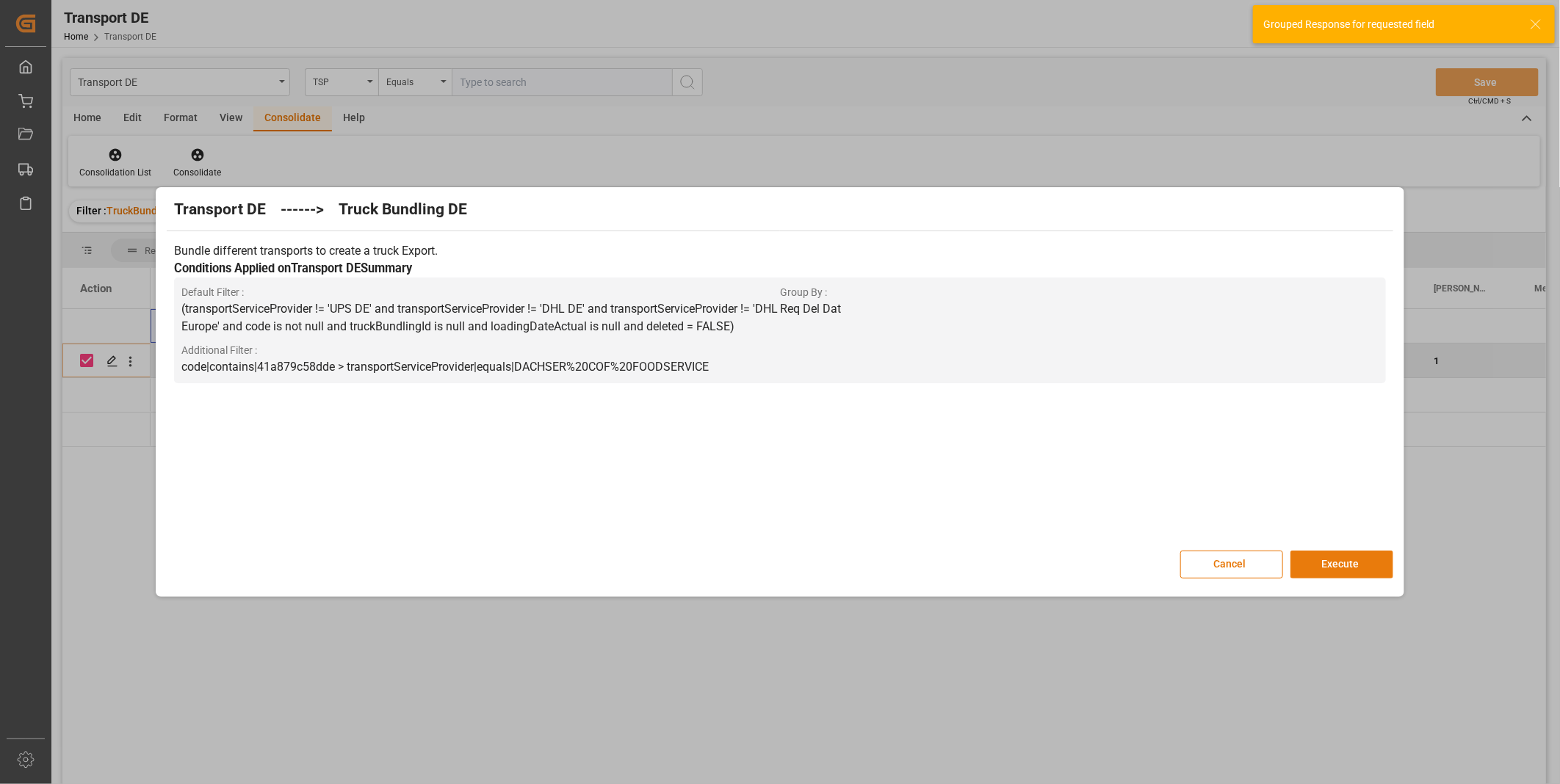
click at [1303, 556] on button "Execute" at bounding box center [1342, 565] width 103 height 28
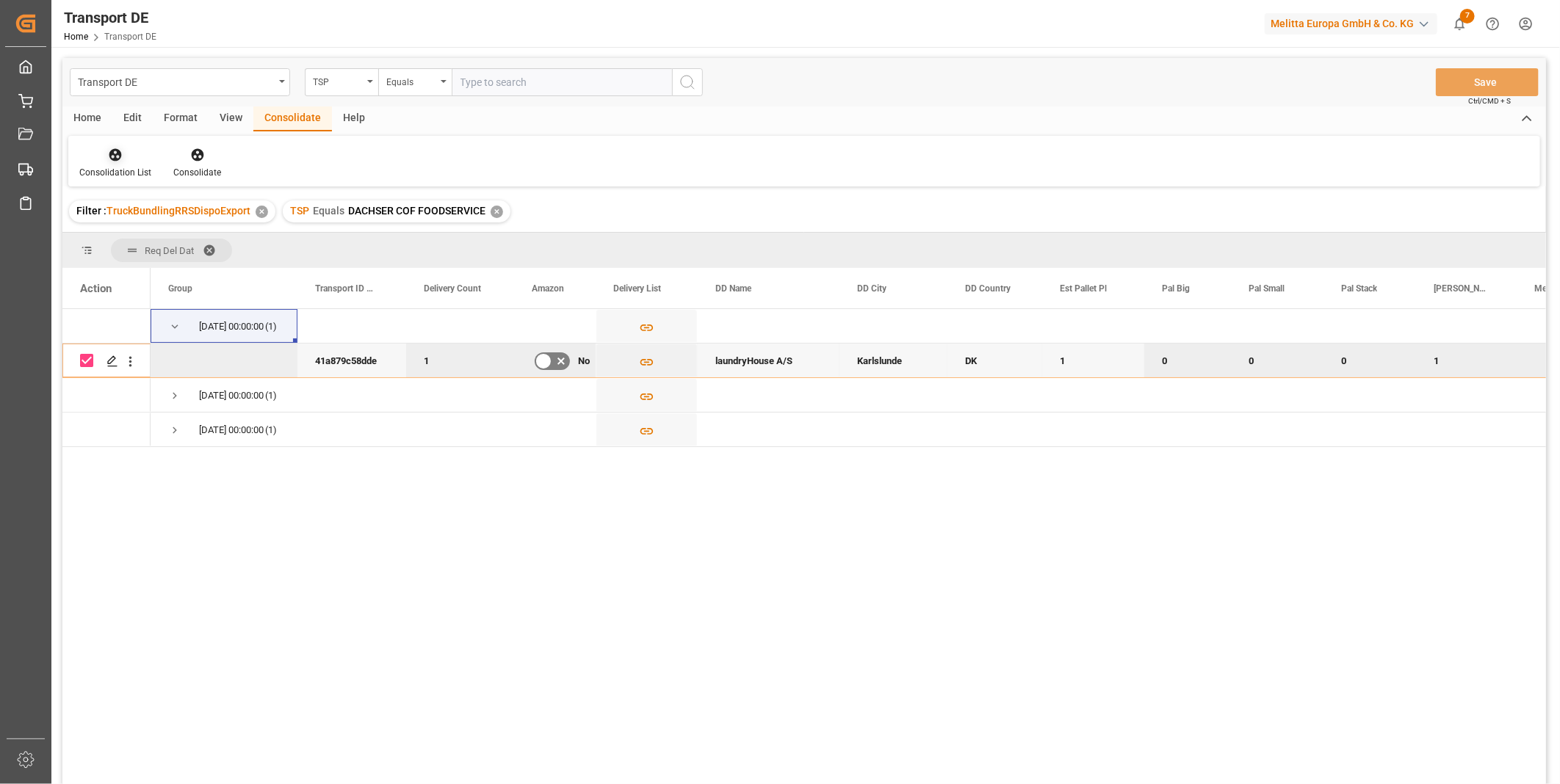
click at [124, 156] on div at bounding box center [115, 155] width 72 height 16
click at [152, 274] on div "Transport DE TSP Equals Save Ctrl/CMD + S Home Edit Format View Consolidate Hel…" at bounding box center [804, 441] width 1484 height 765
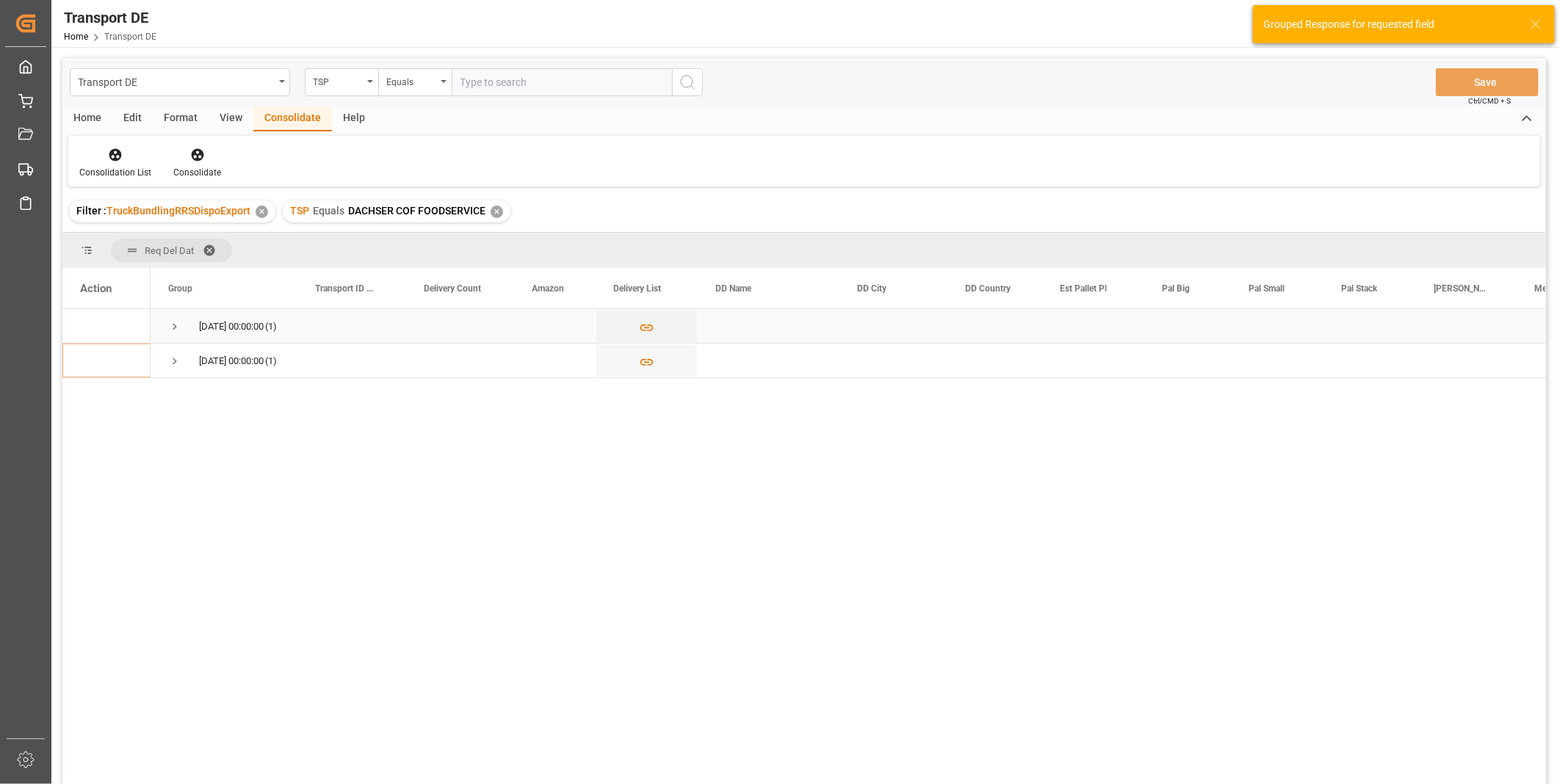
click at [177, 326] on span "Press SPACE to select this row." at bounding box center [174, 326] width 13 height 13
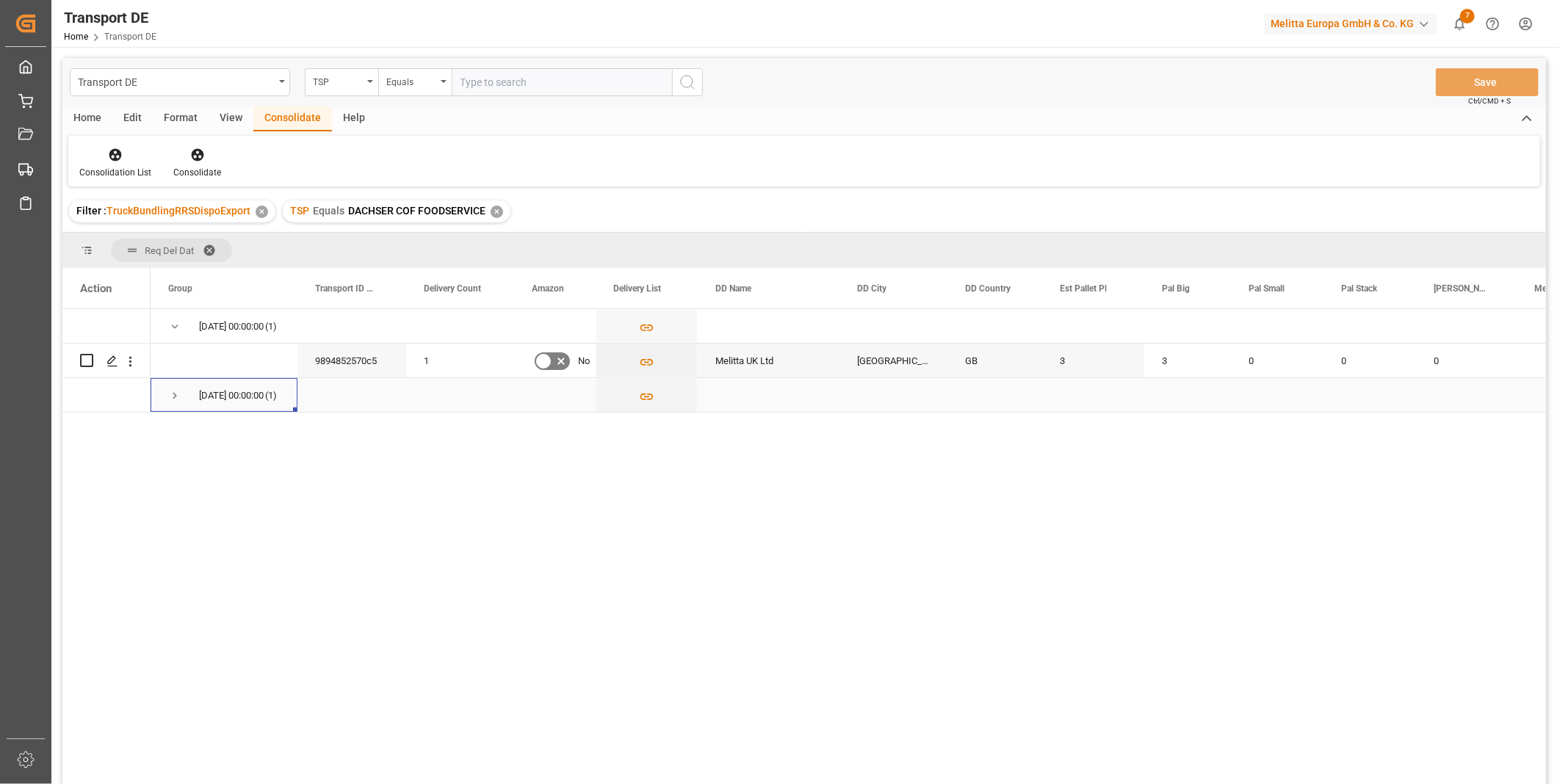
click at [180, 402] on span "Press SPACE to select this row." at bounding box center [174, 395] width 13 height 13
click at [86, 429] on input "Press Space to toggle row selection (unchecked)" at bounding box center [86, 429] width 13 height 13
checkbox input "true"
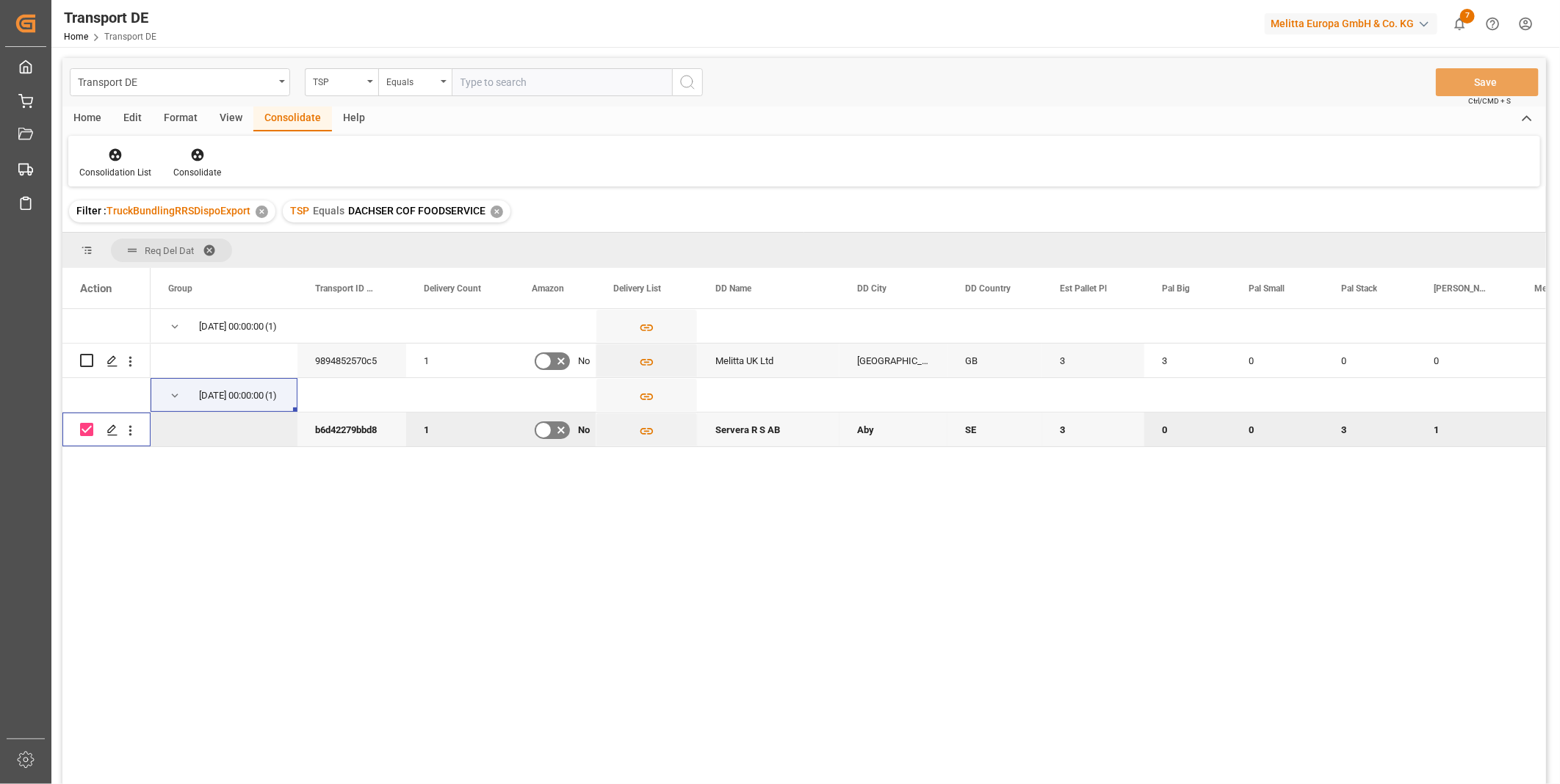
click at [204, 140] on div "Consolidation List Consolidate" at bounding box center [804, 161] width 1471 height 51
click at [199, 144] on div "Consolidation List Consolidate" at bounding box center [804, 161] width 1471 height 51
click at [192, 150] on icon at bounding box center [197, 155] width 12 height 12
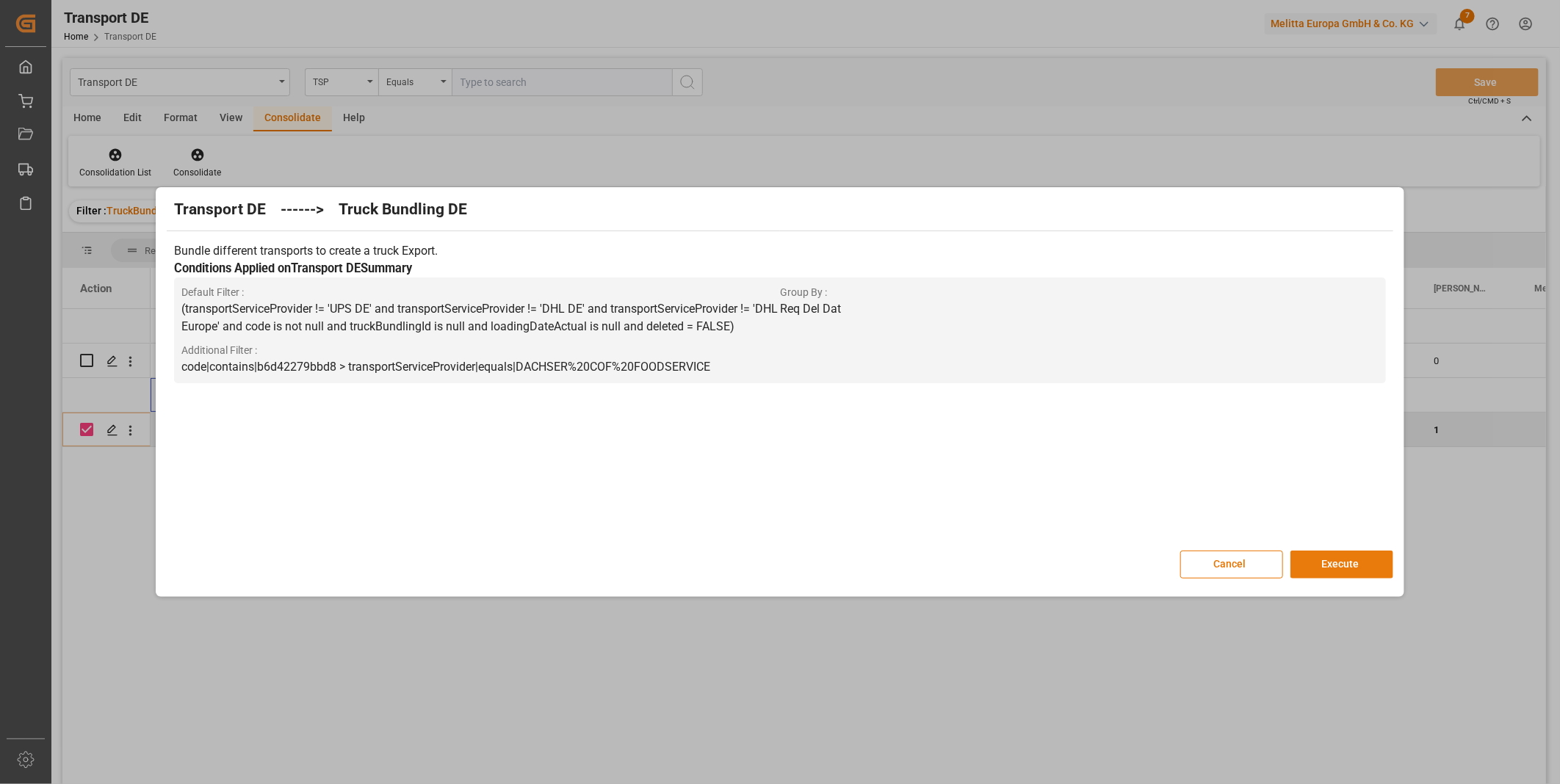
click at [1331, 559] on button "Execute" at bounding box center [1342, 565] width 103 height 28
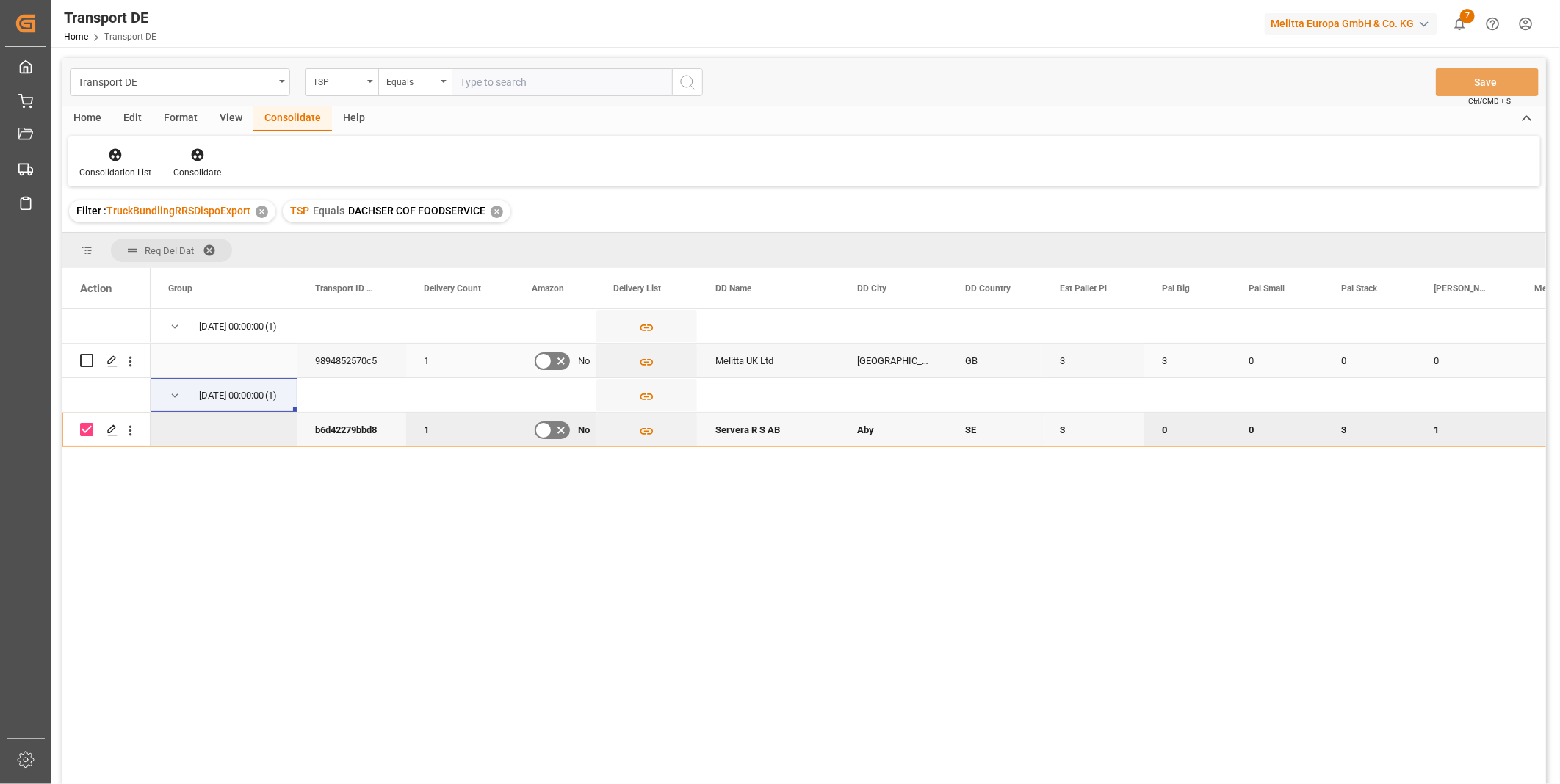
click at [92, 360] on input "Press Space to toggle row selection (unchecked)" at bounding box center [86, 360] width 13 height 13
checkbox input "true"
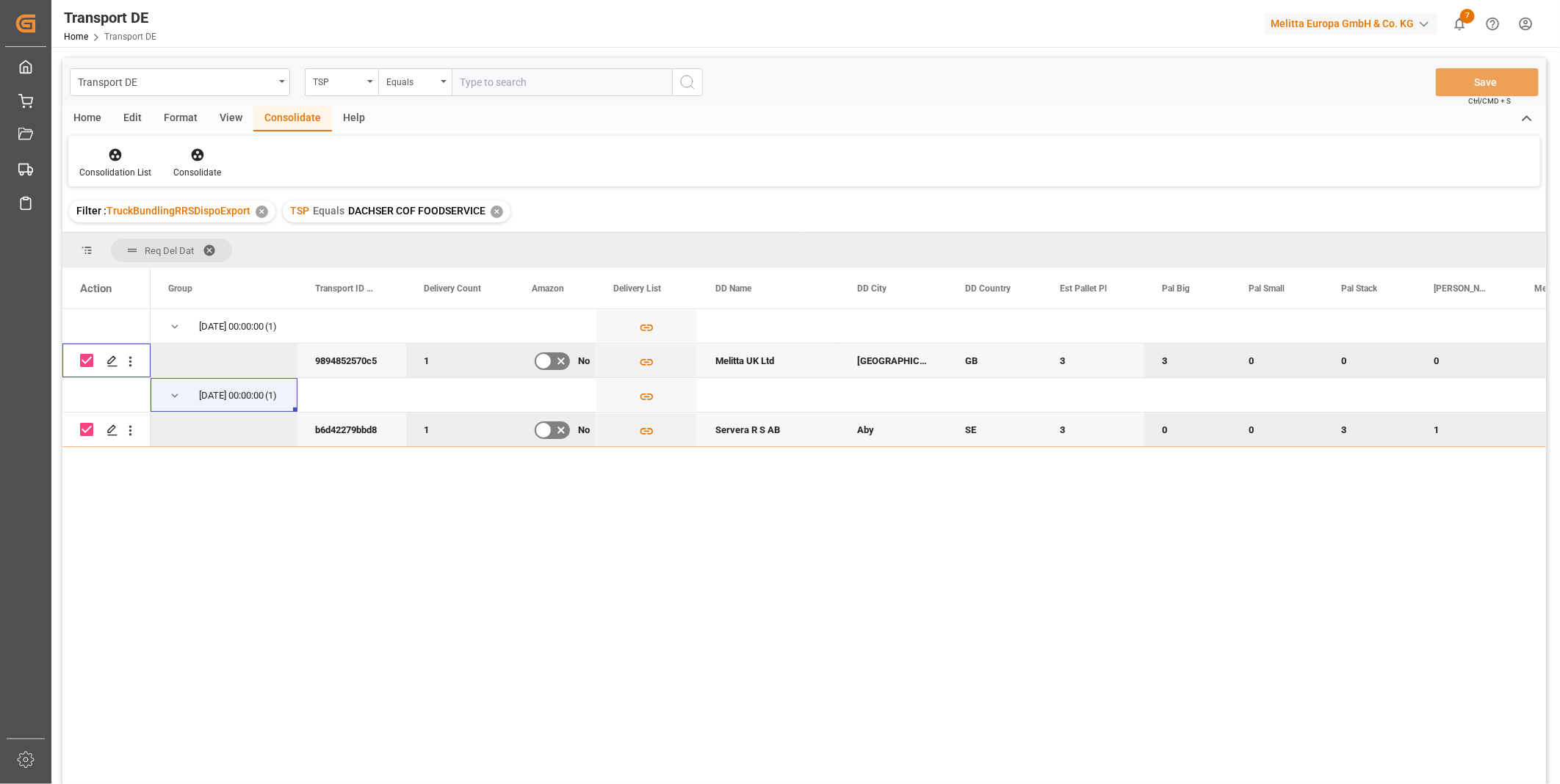
click at [84, 427] on input "Press Space to toggle row selection (checked)" at bounding box center [86, 429] width 13 height 13
checkbox input "false"
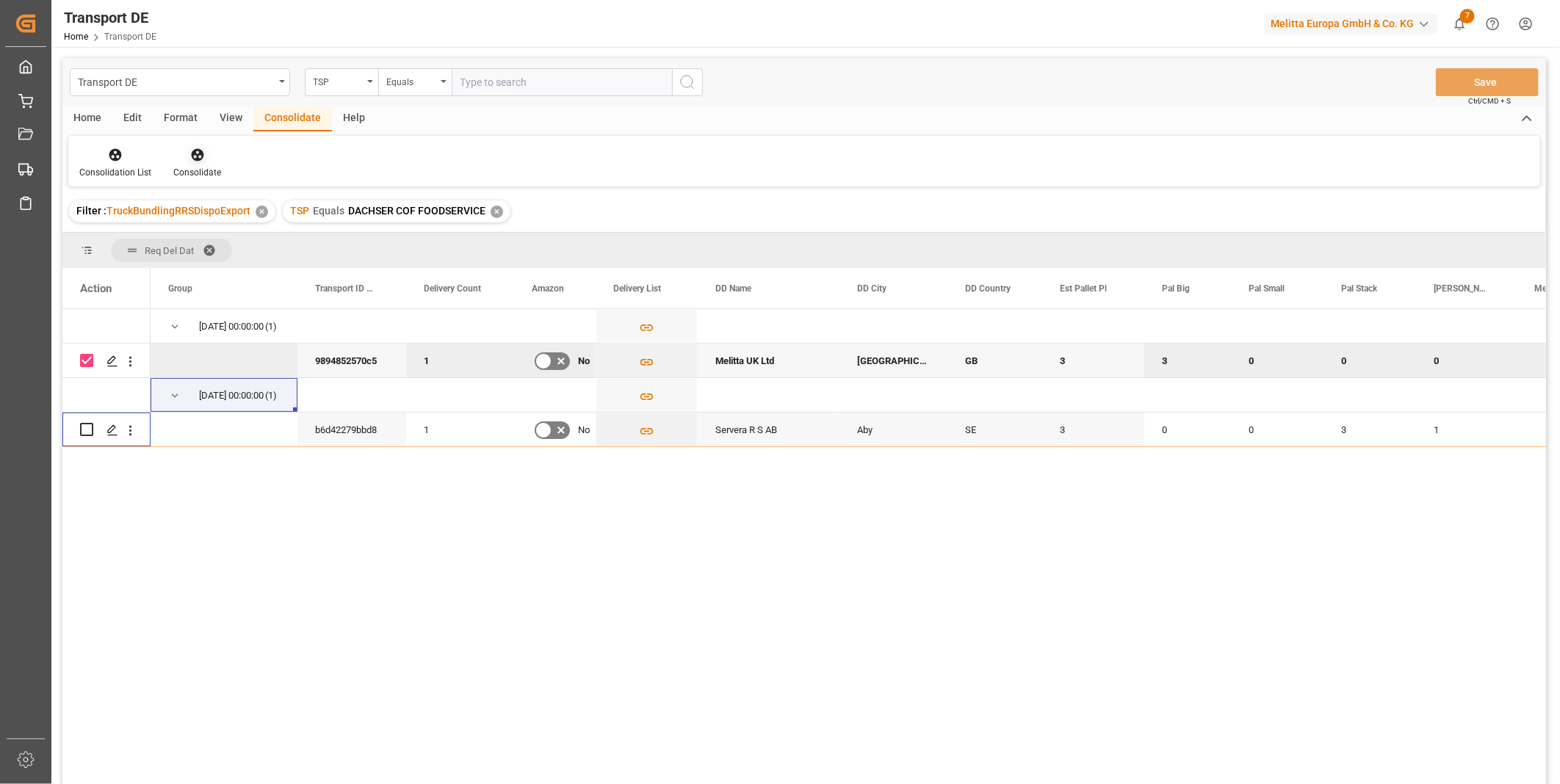
click at [201, 153] on icon at bounding box center [197, 155] width 12 height 12
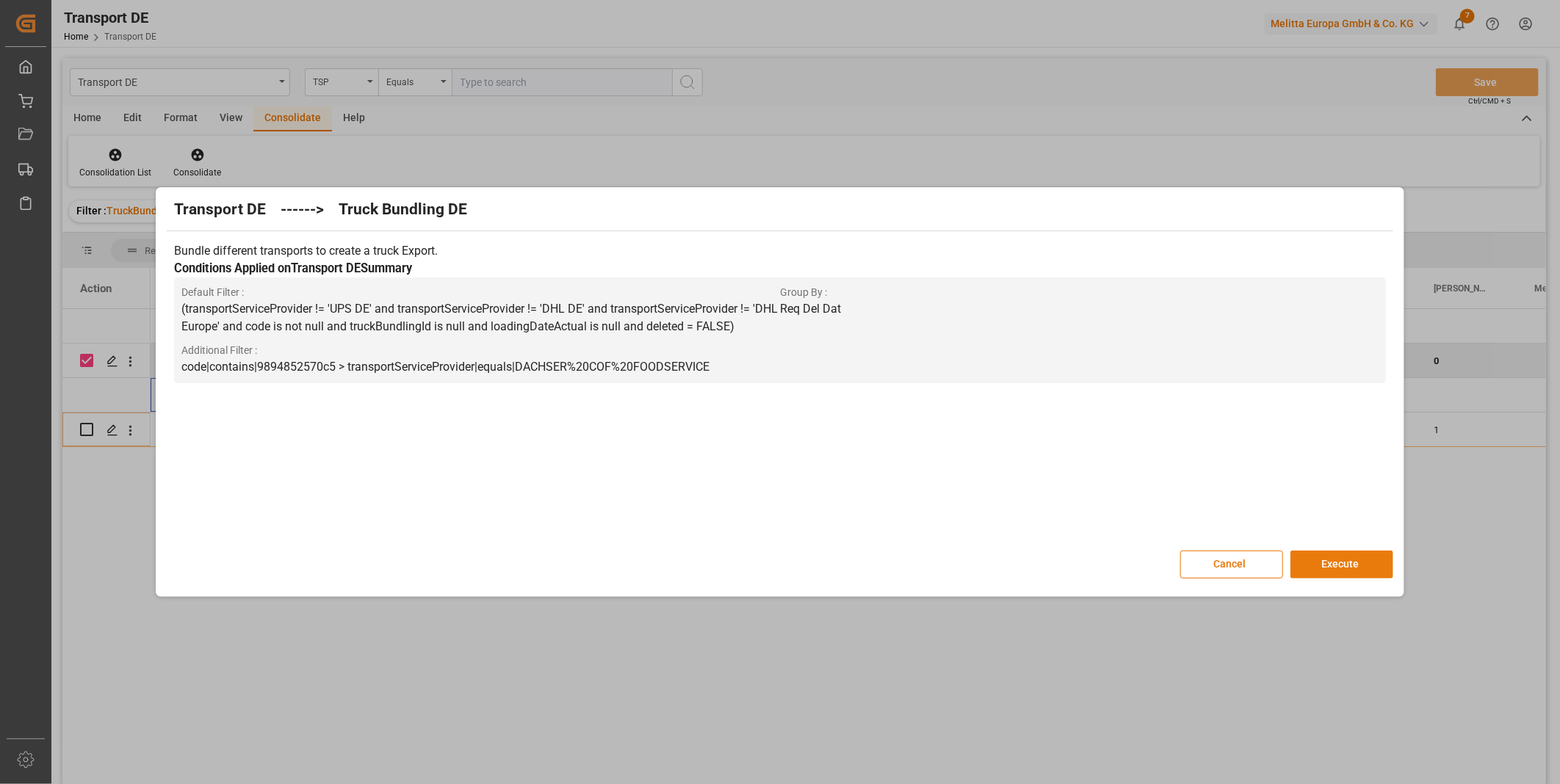
click at [1370, 570] on button "Execute" at bounding box center [1342, 565] width 103 height 28
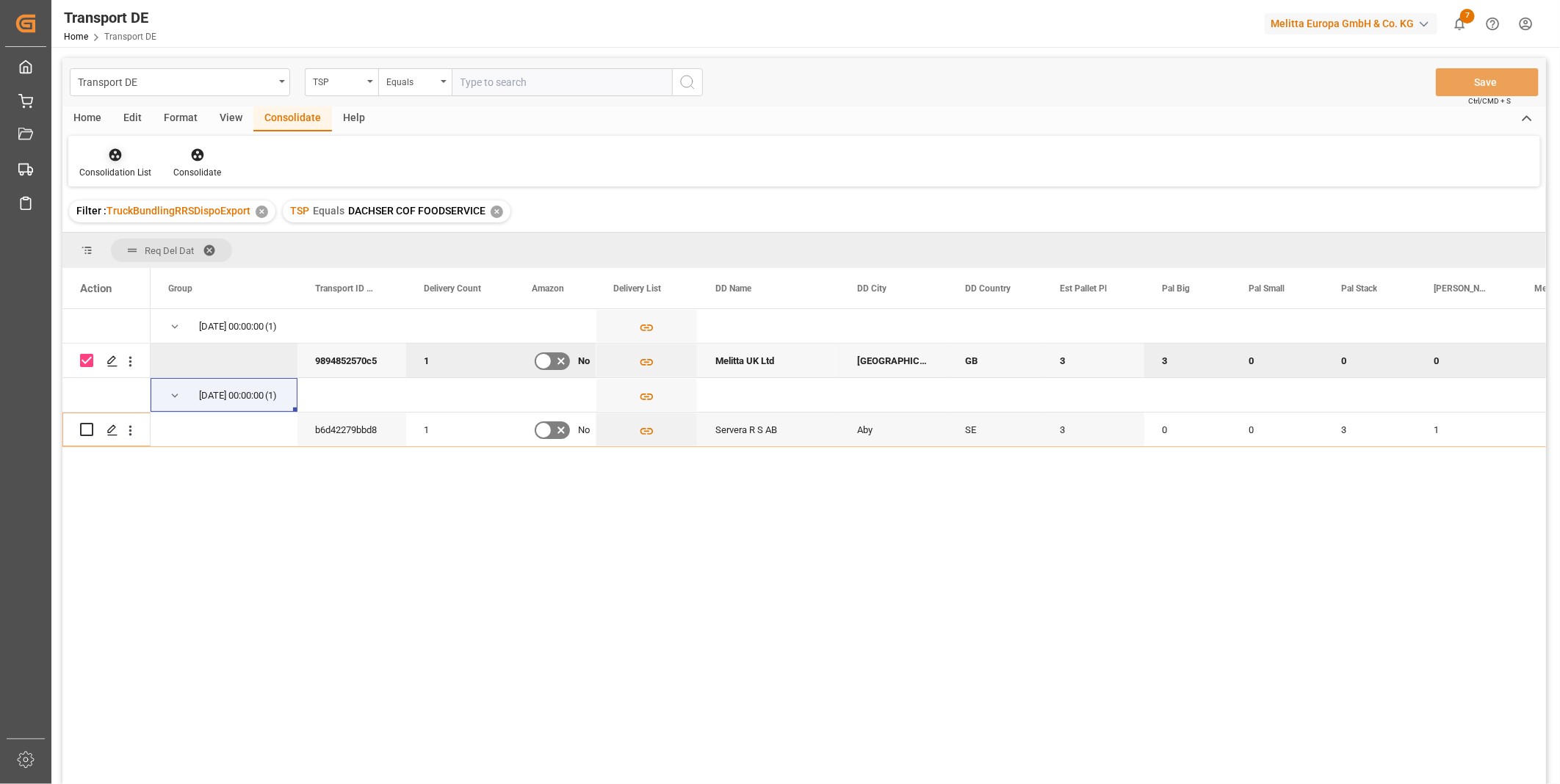
click at [110, 155] on icon at bounding box center [116, 155] width 12 height 12
click at [255, 275] on div "Transport DE TSP Equals Save Ctrl/CMD + S Home Edit Format View Consolidate Hel…" at bounding box center [804, 441] width 1484 height 765
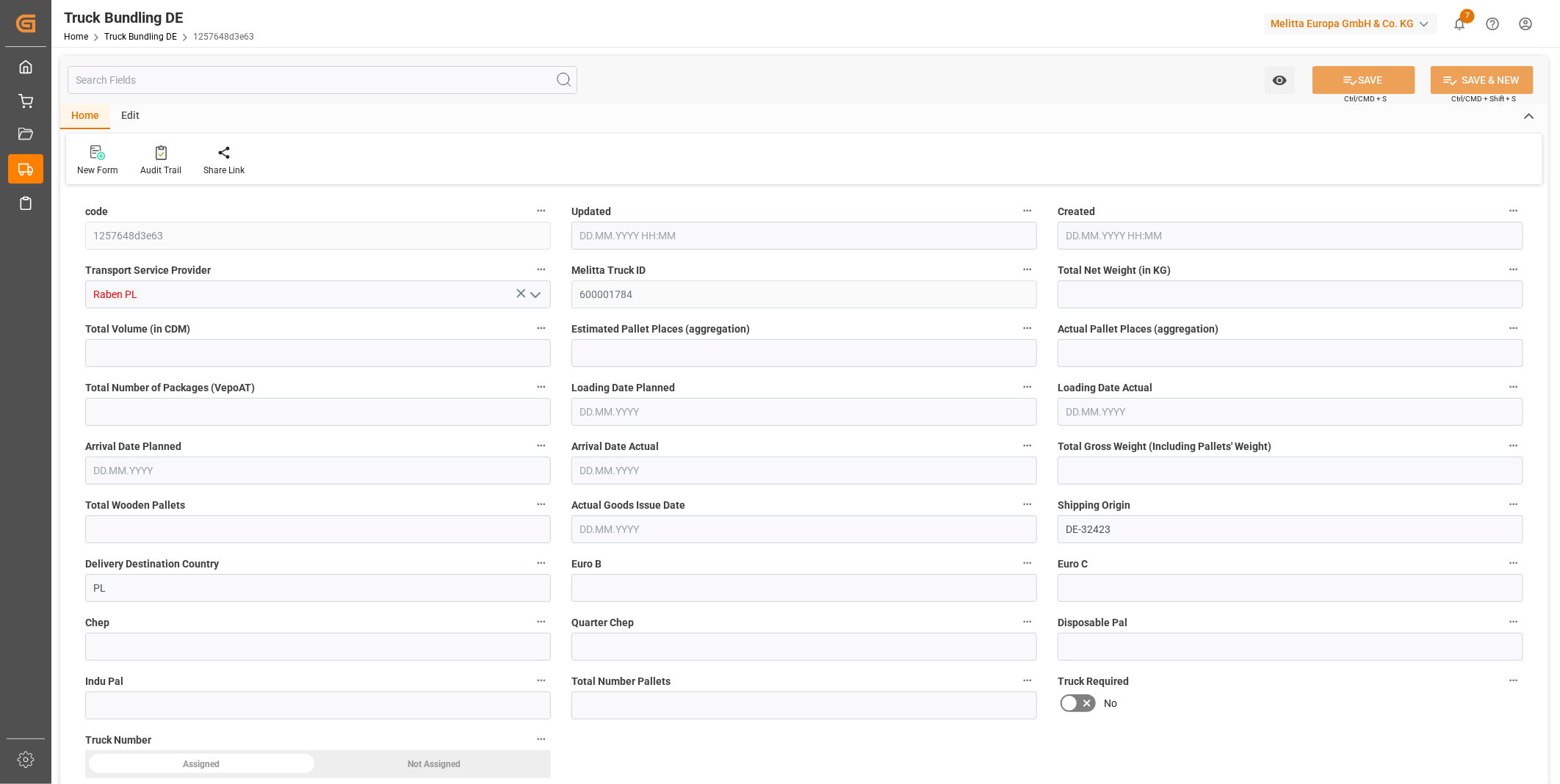
type input "362.456"
type input "3566.275"
type input "3"
type input "0"
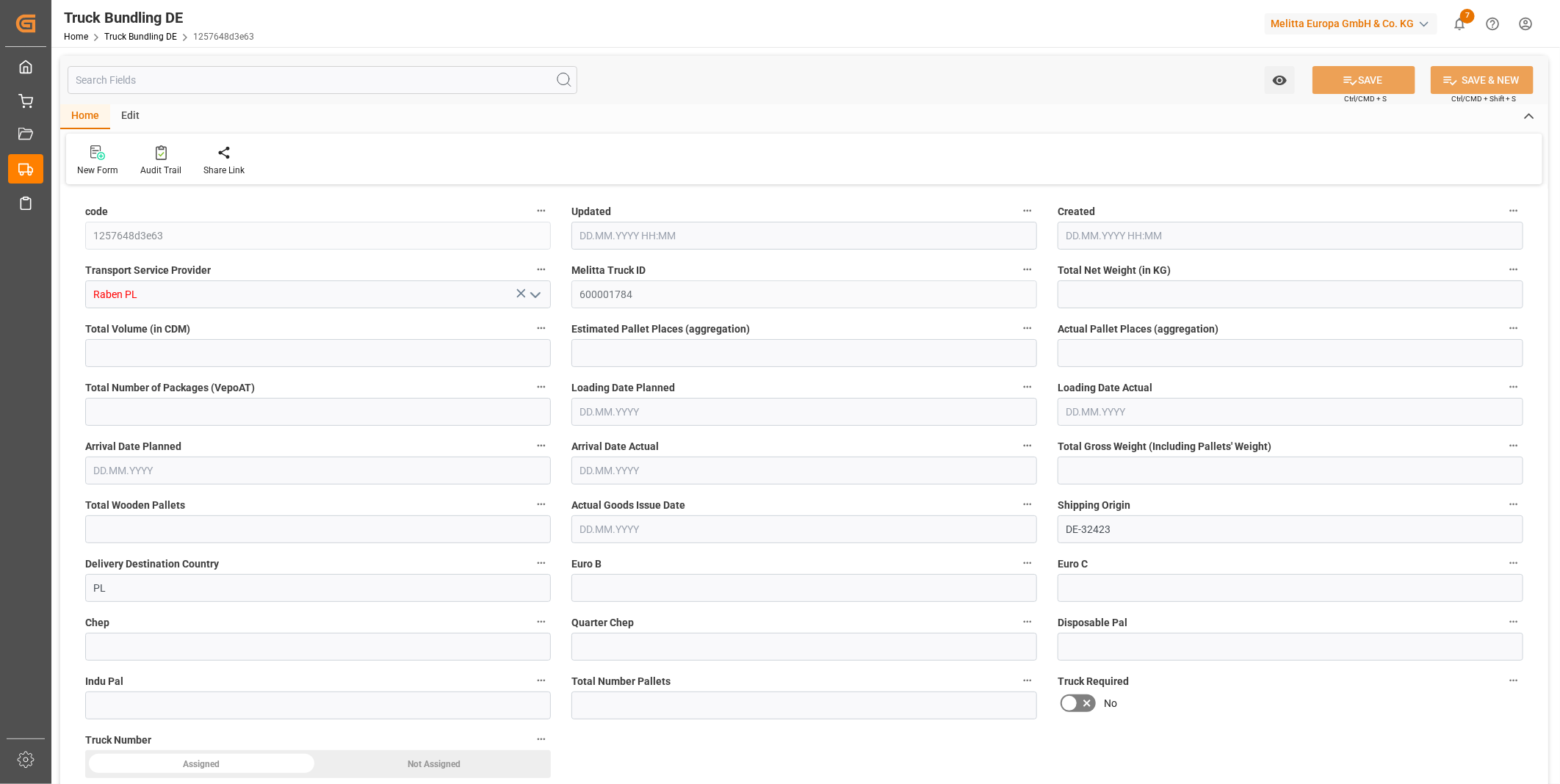
type input "497"
type input "3"
type input "0"
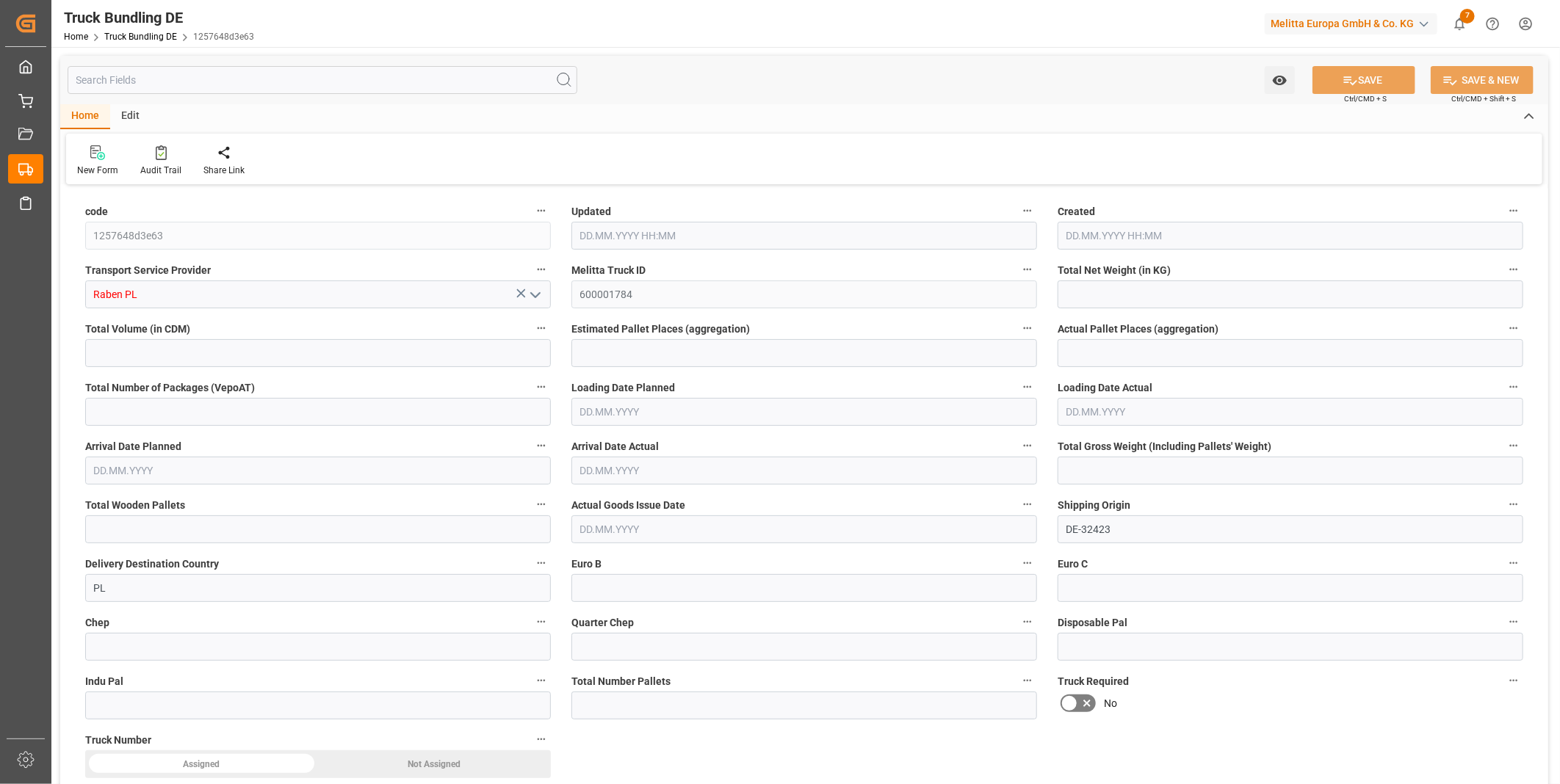
type input "0"
type input "19.08.2025 08:35"
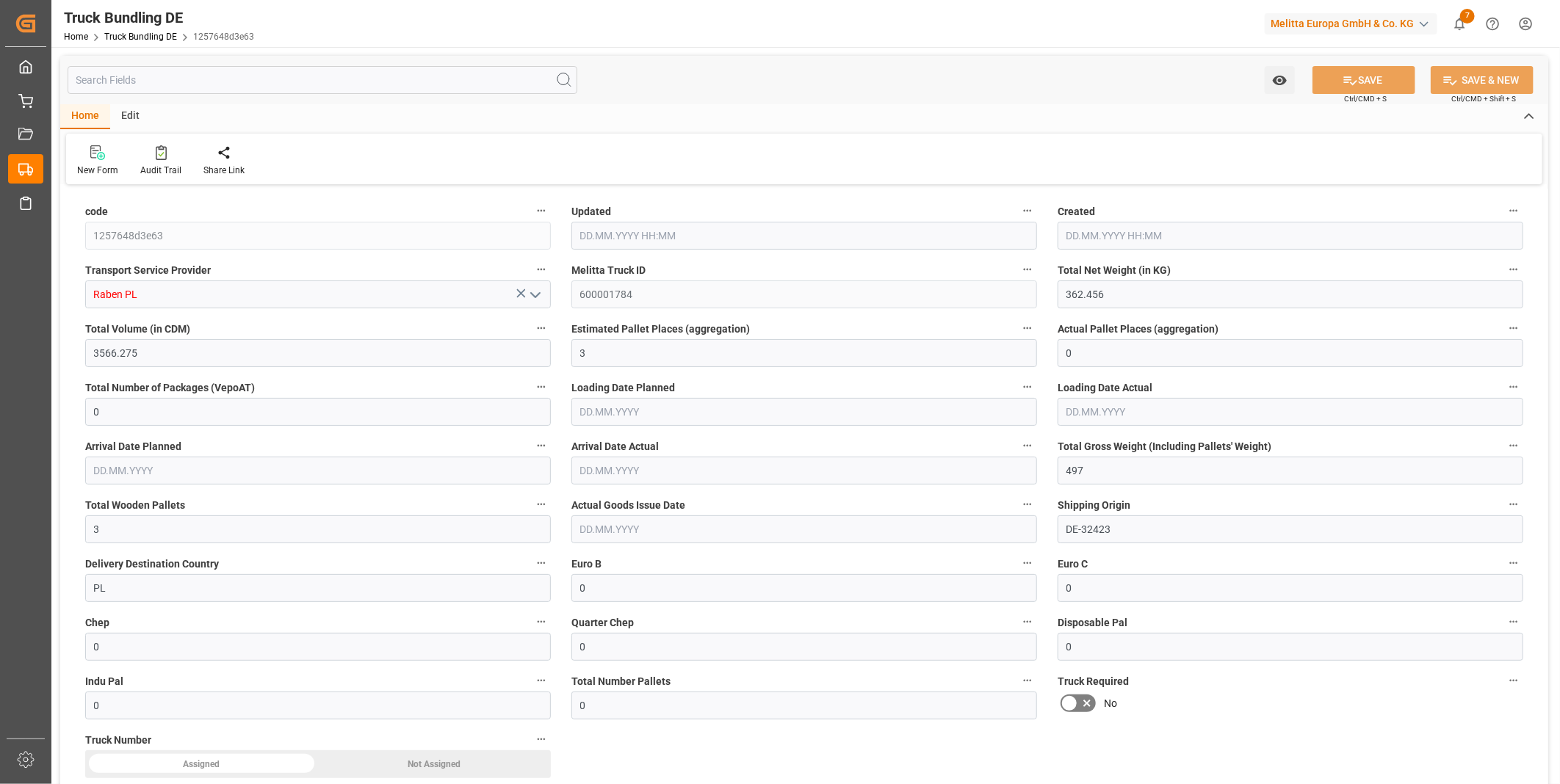
type input "19.08.2025 08:35"
type input "20.08.2025"
type input "26.08.2025"
type input "[DATE]"
type input "[DATE] 08:36"
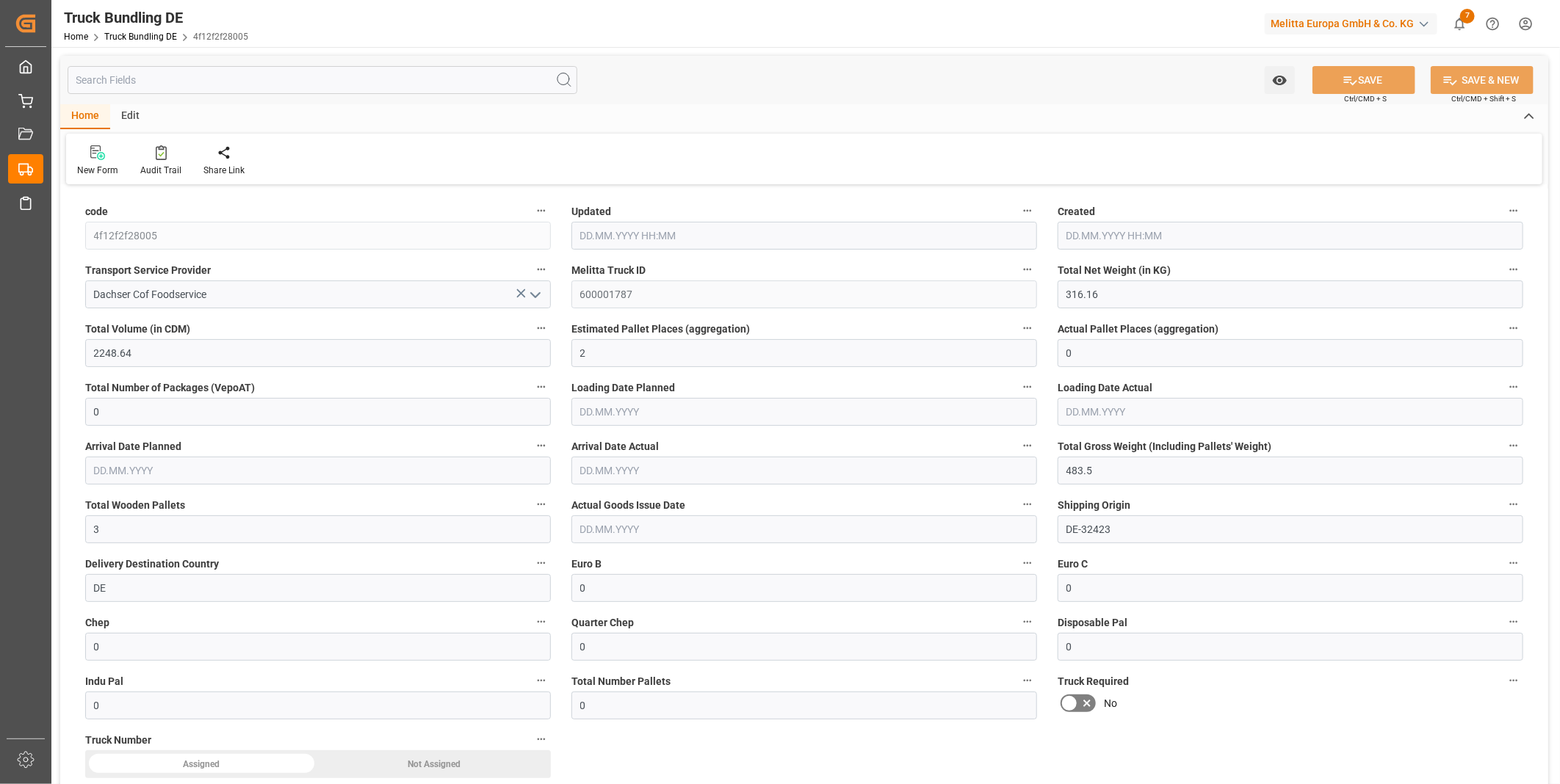
type input "19.08.2025 08:36"
type input "22.08.2025"
type input "26.08.2025"
type input "19.08.2025"
type input "498.15"
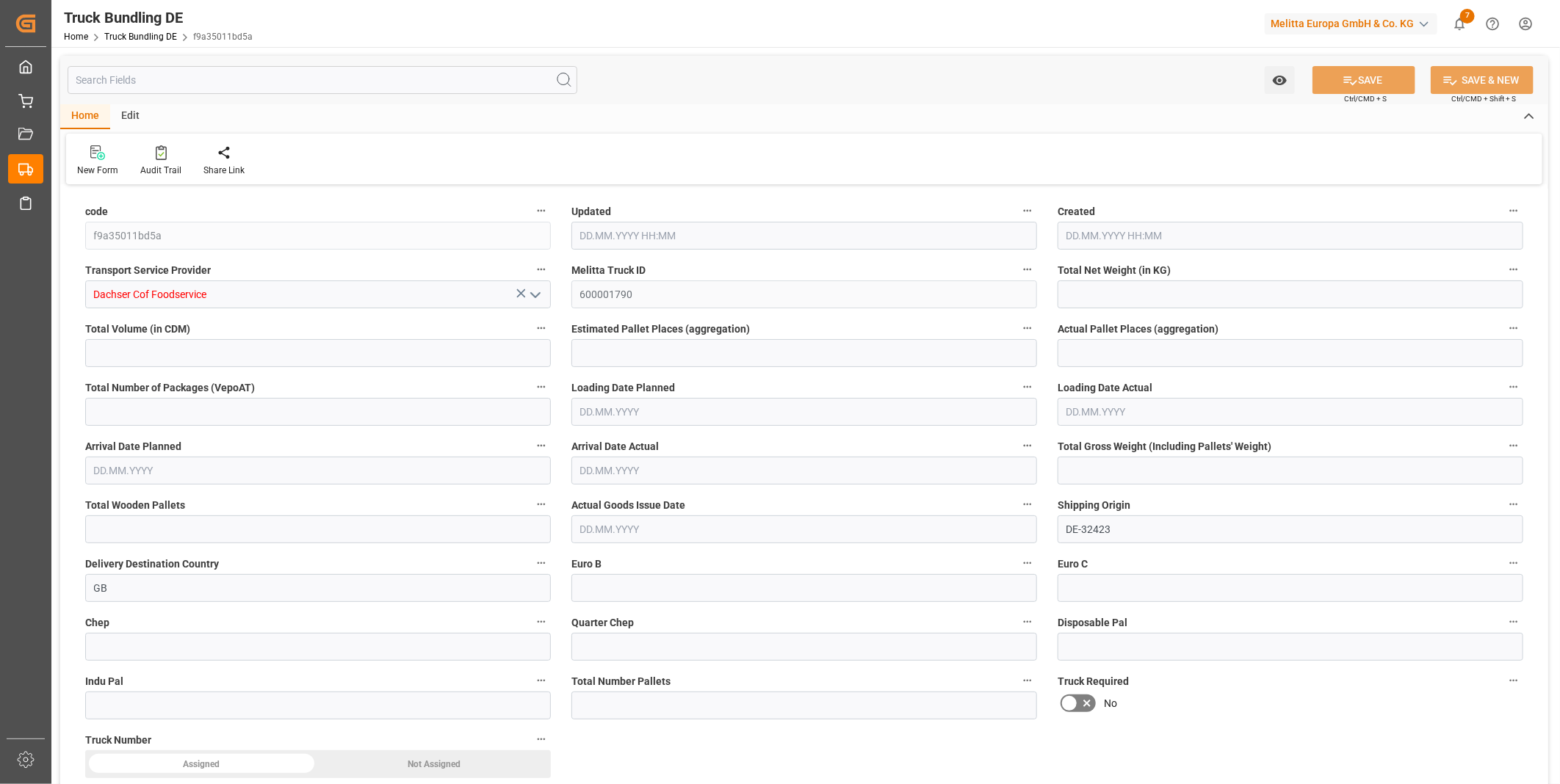
type input "2986.875"
type input "3"
type input "0"
type input "657"
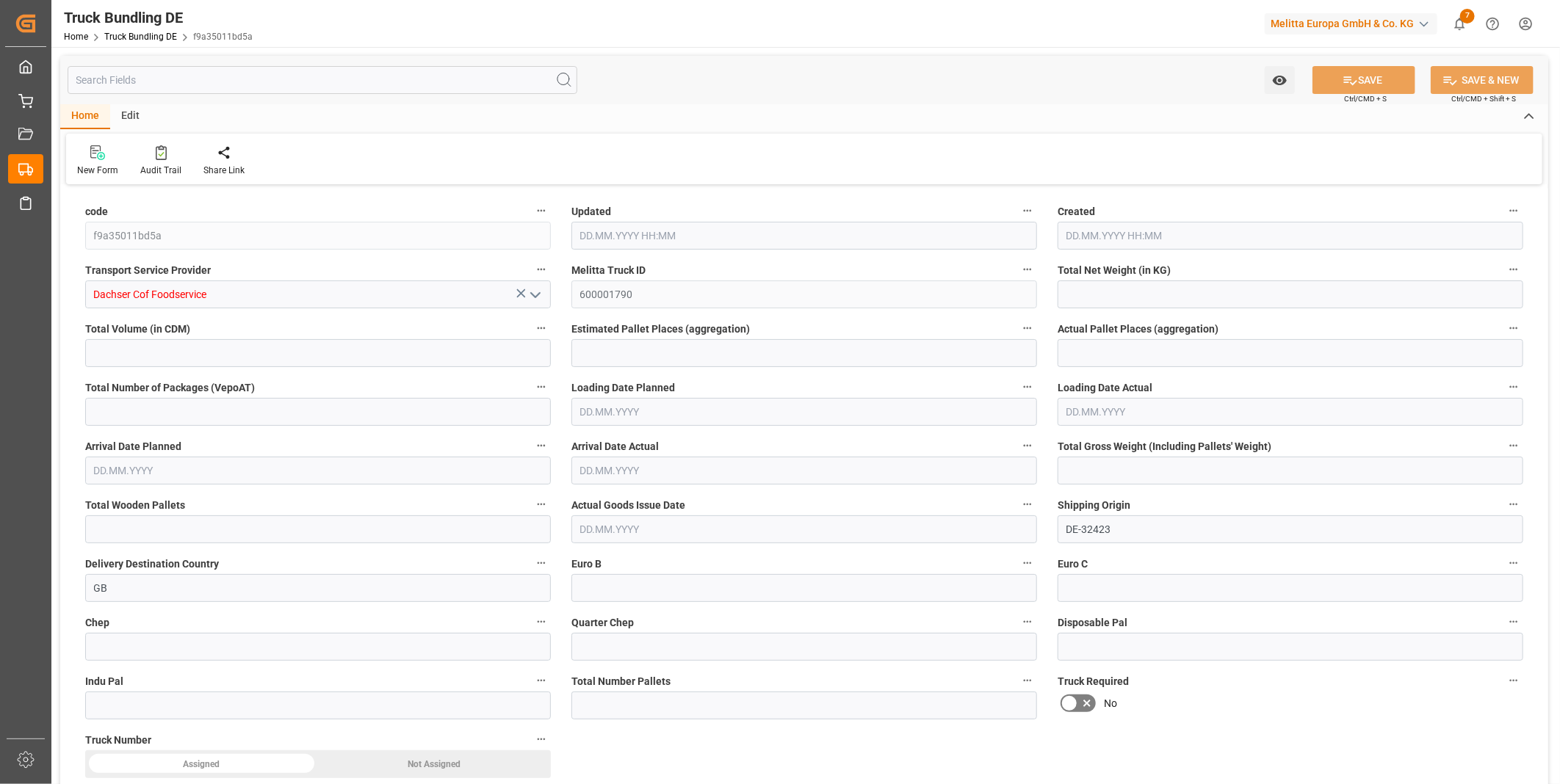
type input "3"
type input "0"
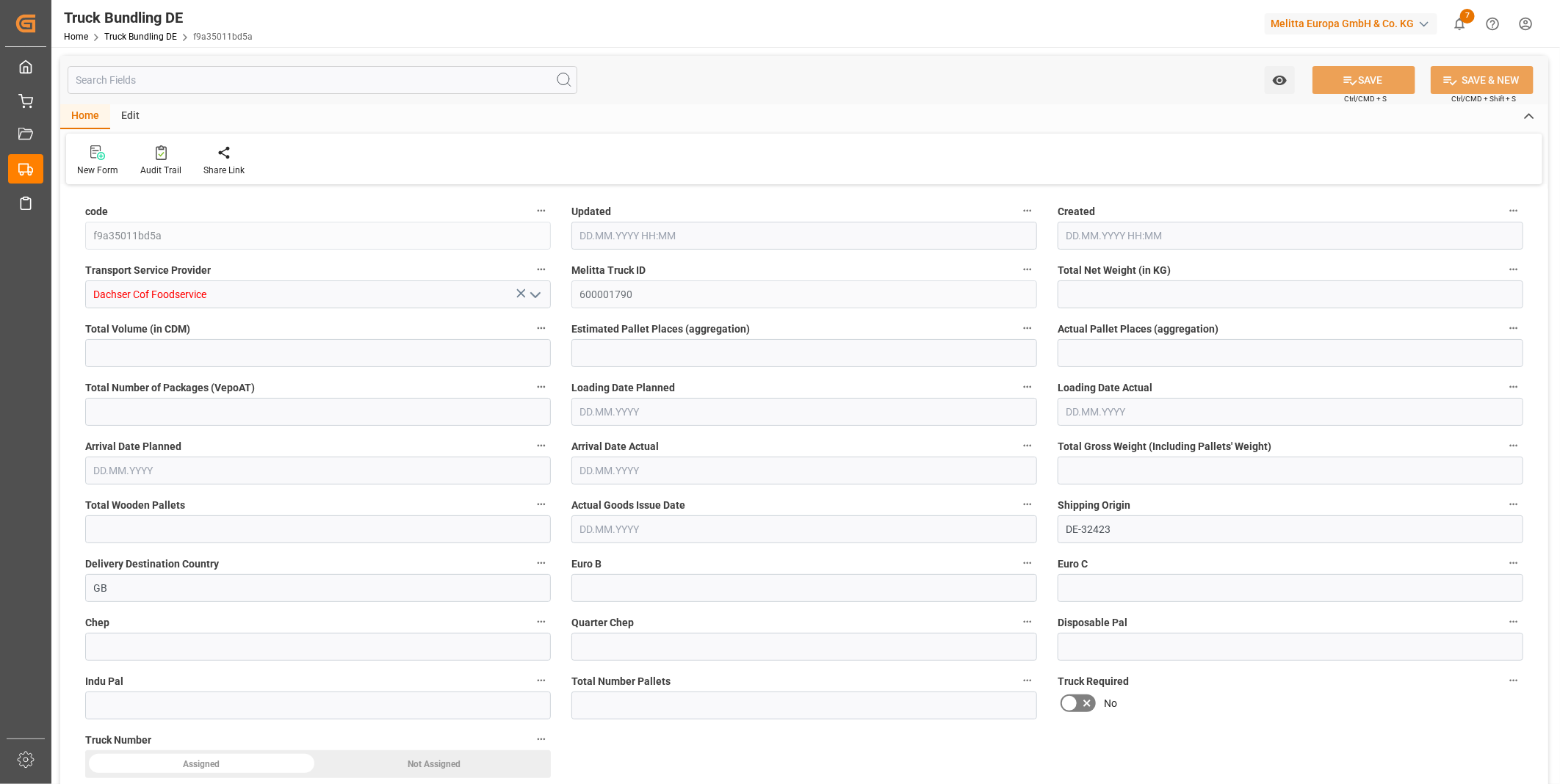
type input "0"
type input "[DATE] 08:37"
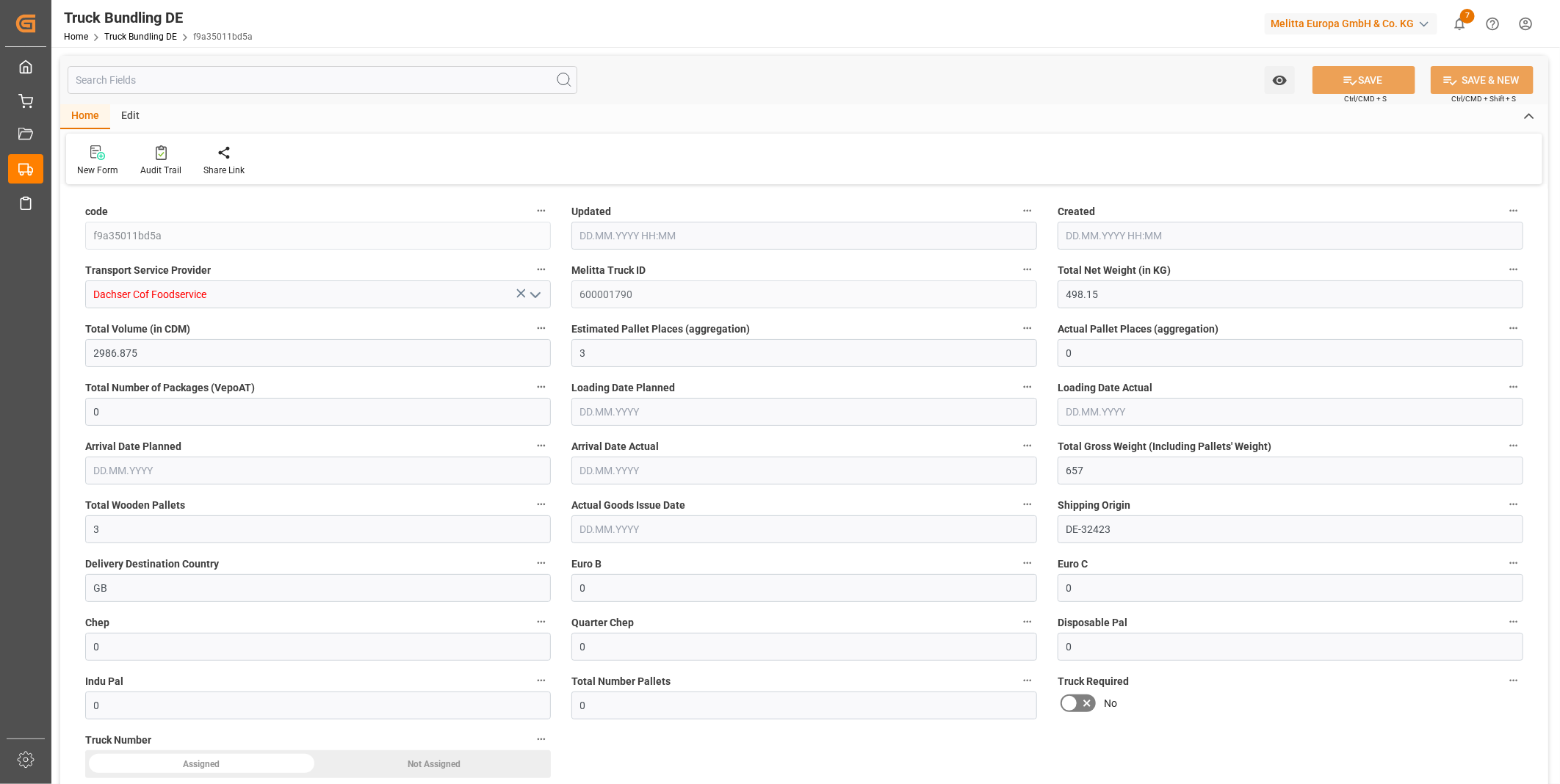
type input "[DATE]"
